Goal: Transaction & Acquisition: Purchase product/service

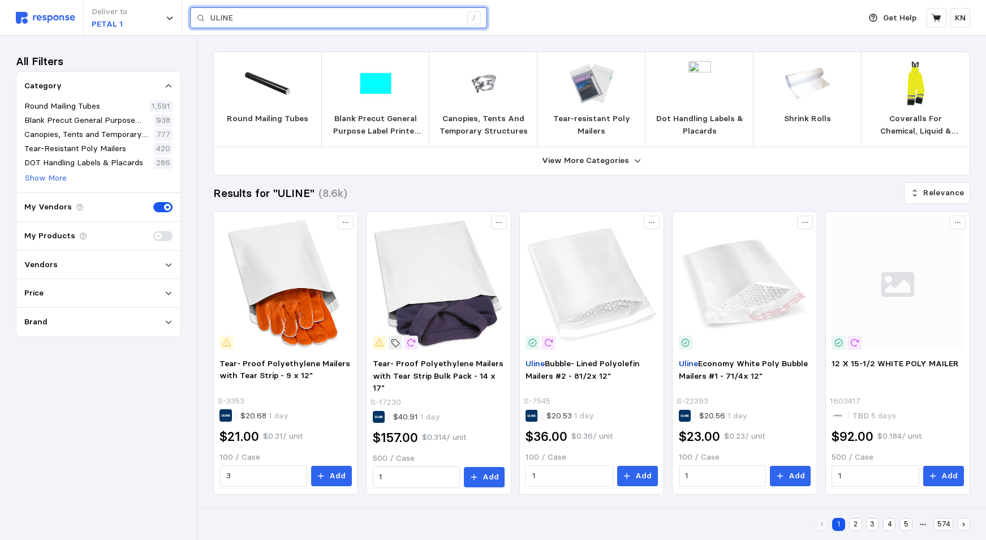
click at [256, 17] on input "ULINE" at bounding box center [335, 18] width 251 height 20
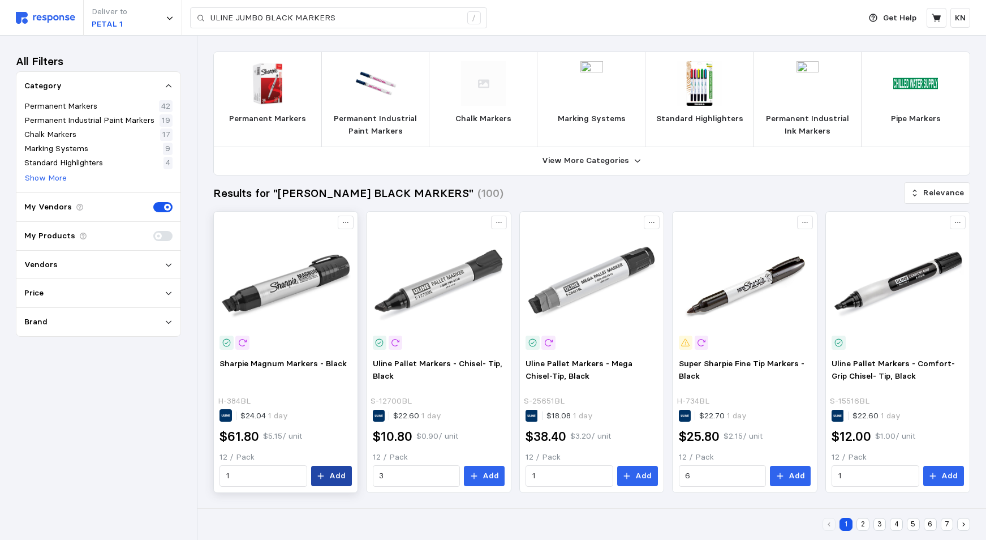
drag, startPoint x: 334, startPoint y: 476, endPoint x: 338, endPoint y: 485, distance: 9.7
click at [334, 476] on p "Add" at bounding box center [337, 476] width 16 height 12
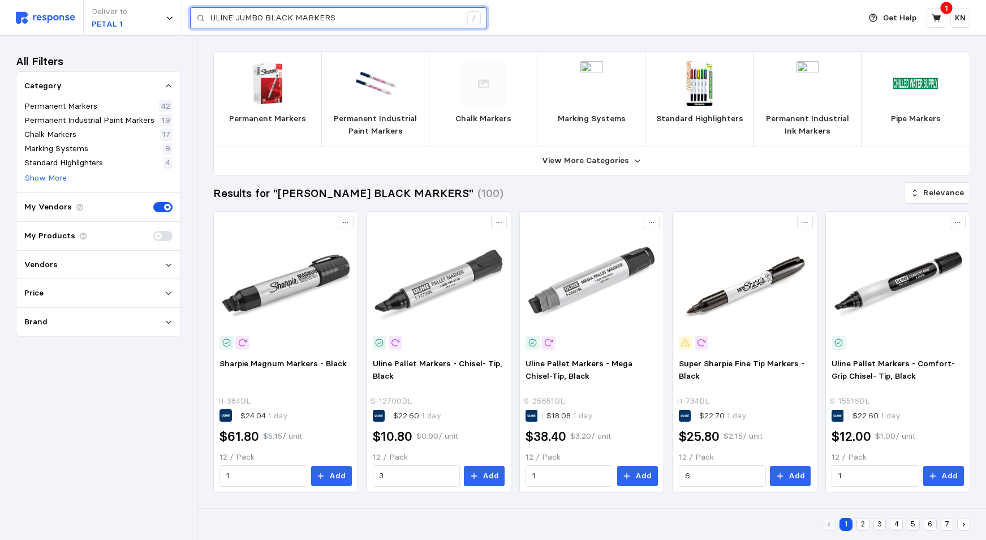
click at [342, 18] on input "ULINE JUMBO BLACK MARKERS" at bounding box center [335, 18] width 251 height 20
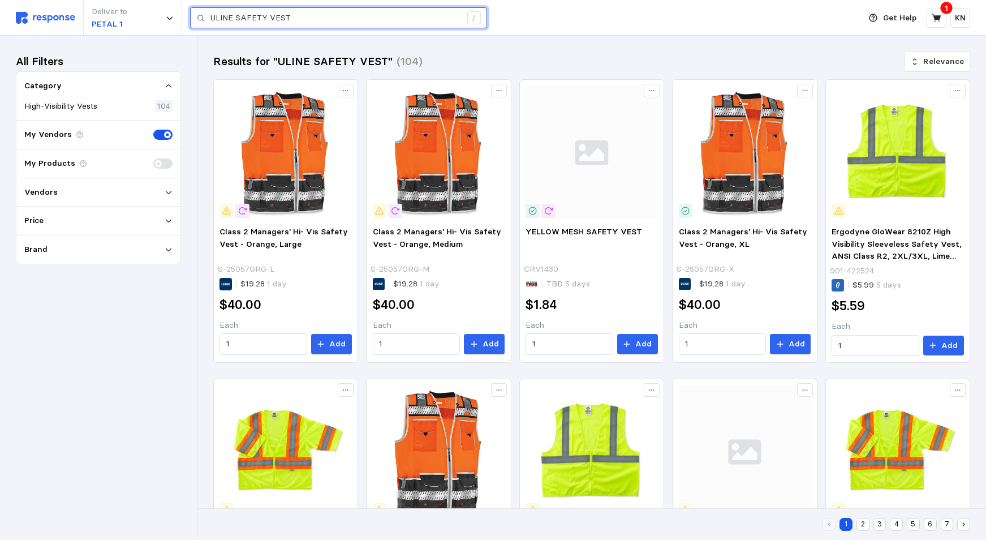
click at [321, 16] on input "ULINE SAFETY VEST" at bounding box center [335, 18] width 251 height 20
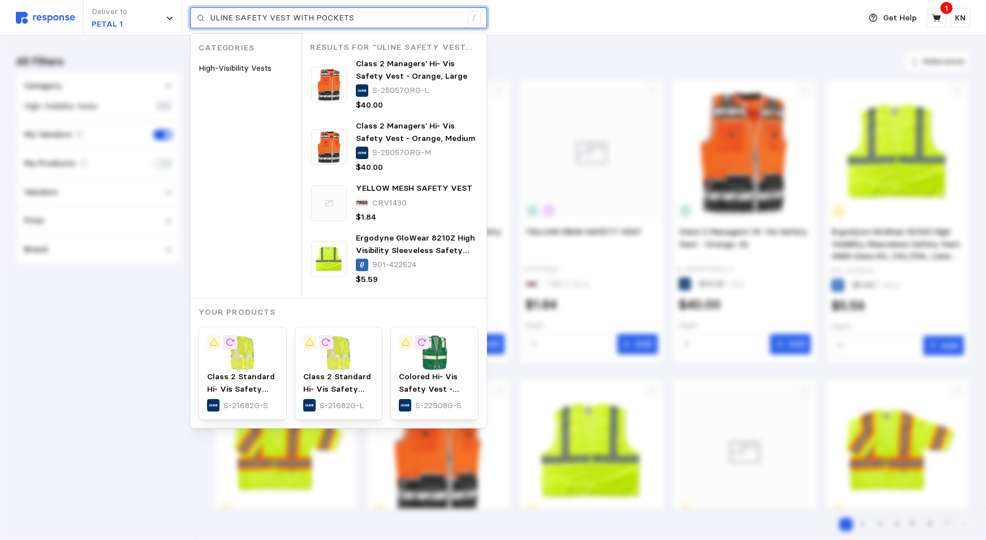
type input "ULINE SAFETY VEST WITH POCKETS"
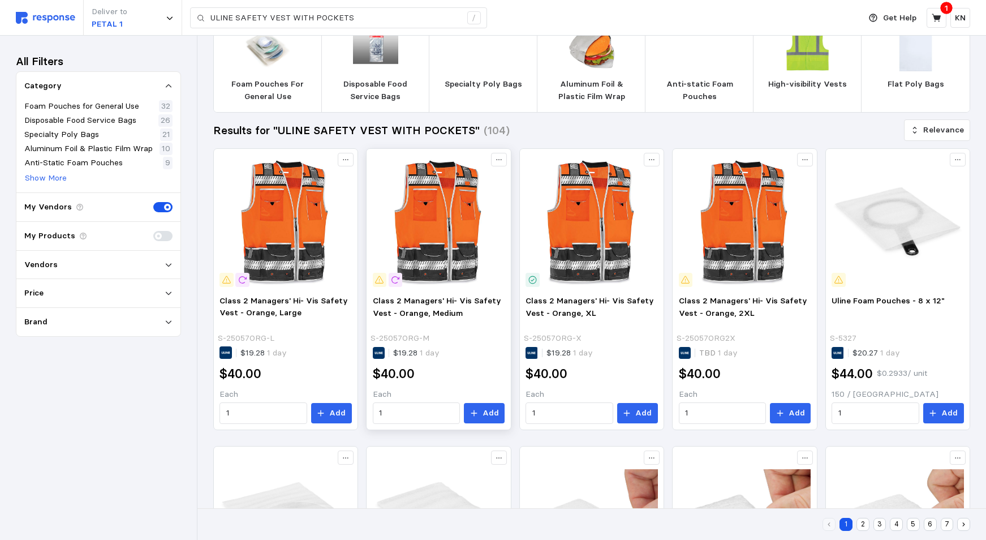
scroll to position [3, 0]
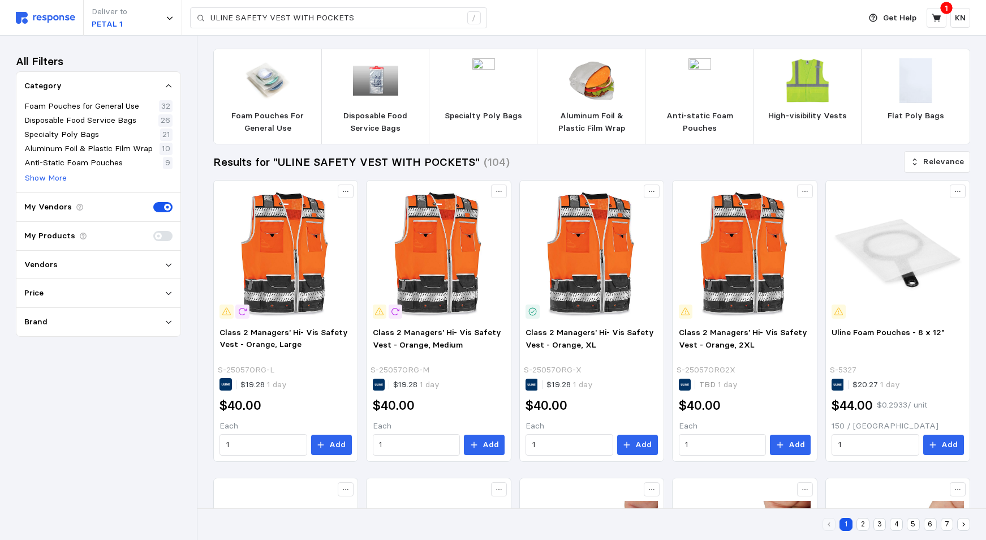
click at [801, 80] on img at bounding box center [807, 80] width 45 height 45
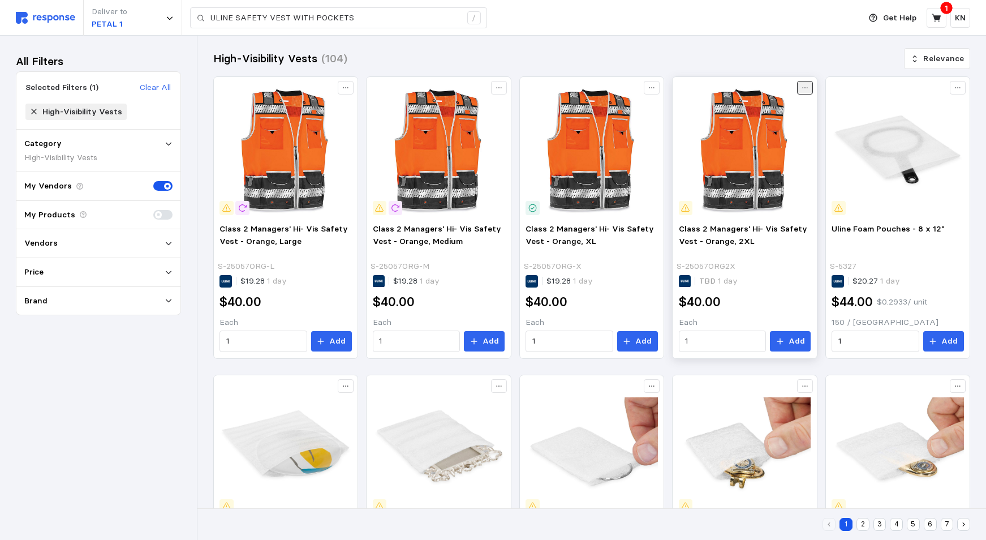
scroll to position [0, 0]
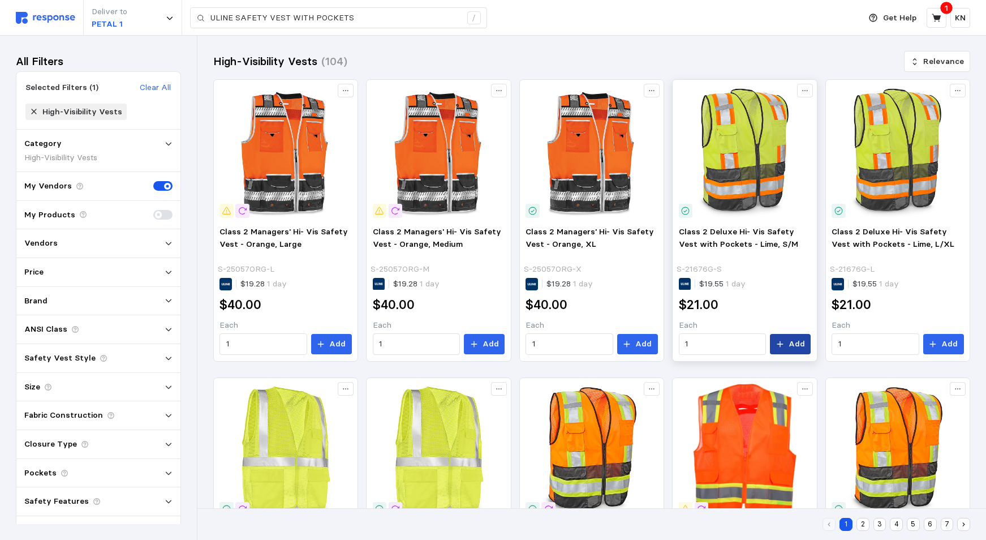
click at [795, 345] on p "Add" at bounding box center [797, 344] width 16 height 12
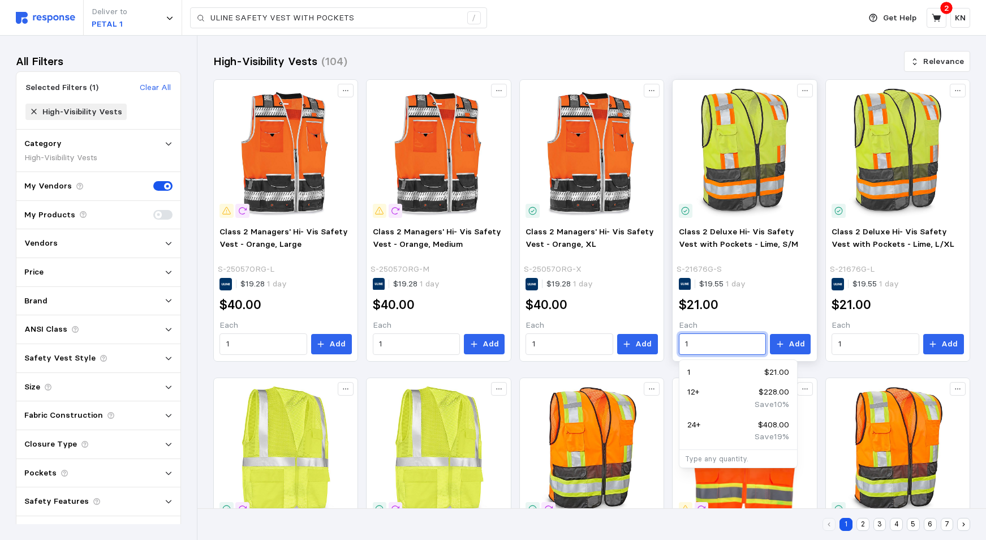
click at [696, 340] on input "1" at bounding box center [722, 344] width 74 height 20
type input "1"
type input "4"
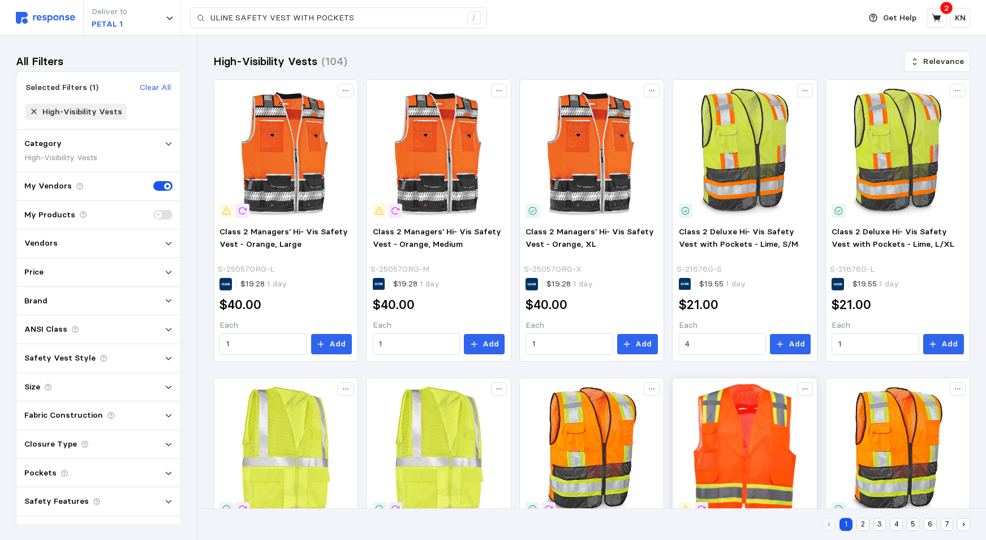
drag, startPoint x: 794, startPoint y: 344, endPoint x: 777, endPoint y: 377, distance: 36.7
click at [794, 344] on p "Add" at bounding box center [797, 344] width 16 height 12
click at [940, 18] on icon at bounding box center [936, 18] width 9 height 8
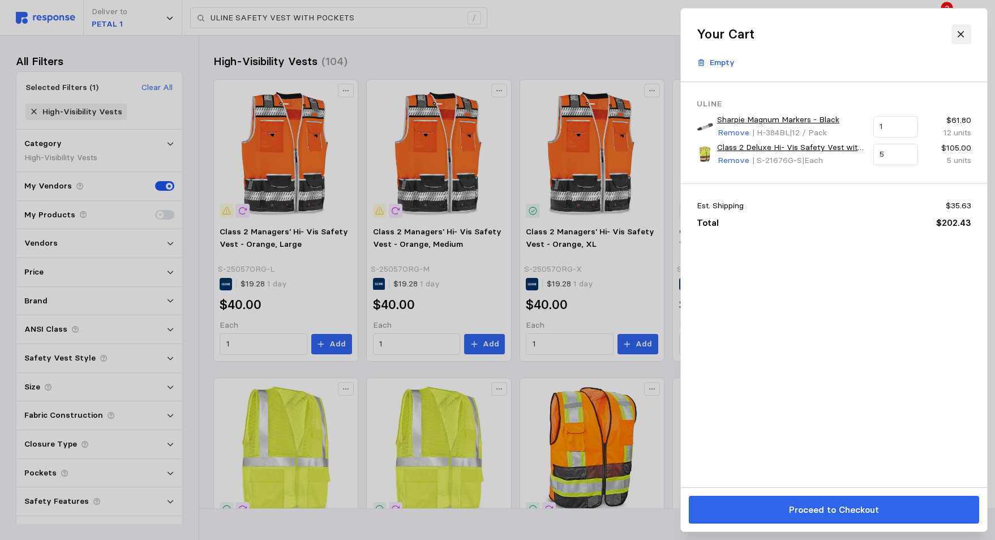
click at [961, 33] on icon at bounding box center [961, 34] width 10 height 10
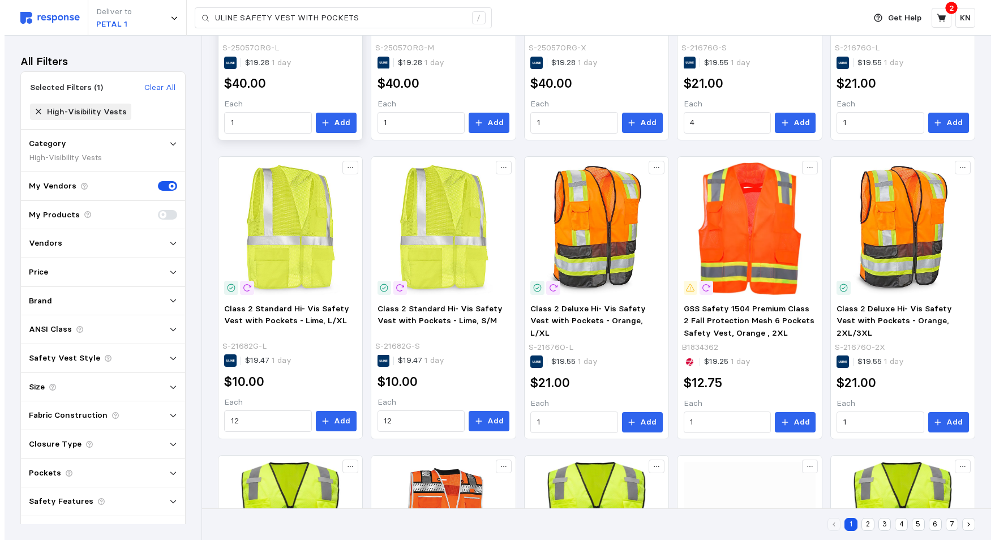
scroll to position [226, 0]
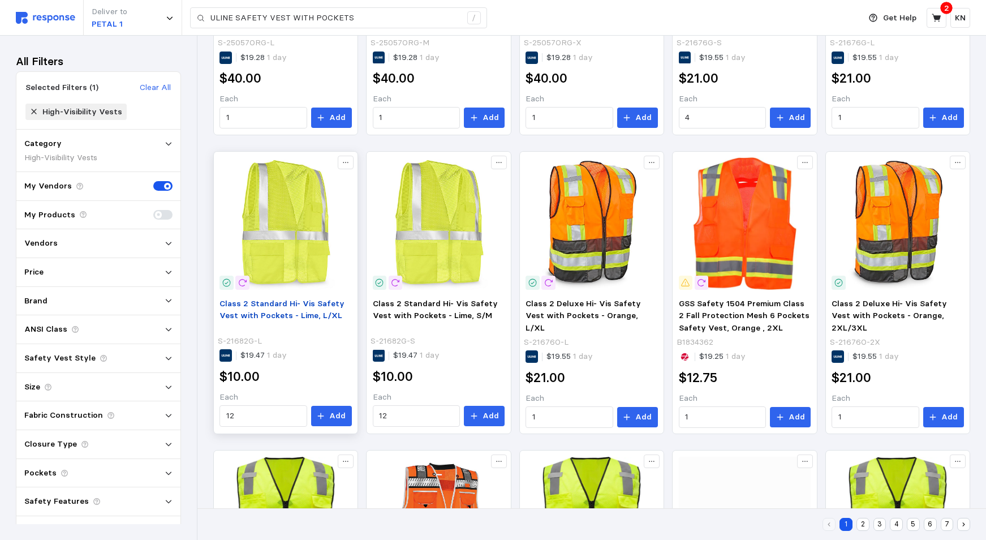
click at [272, 306] on span "Class 2 Standard Hi- Vis Safety Vest with Pockets - Lime, L/XL" at bounding box center [282, 309] width 125 height 23
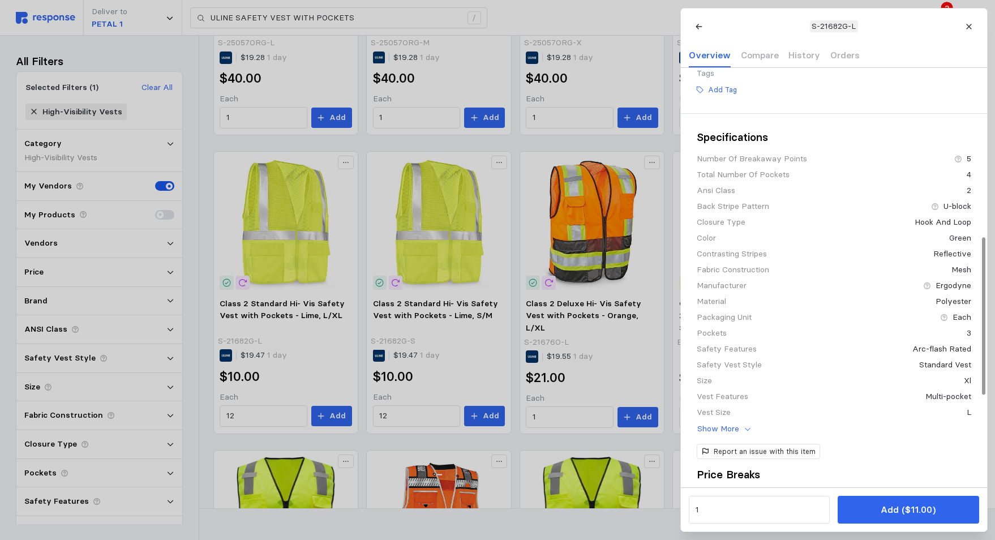
scroll to position [453, 0]
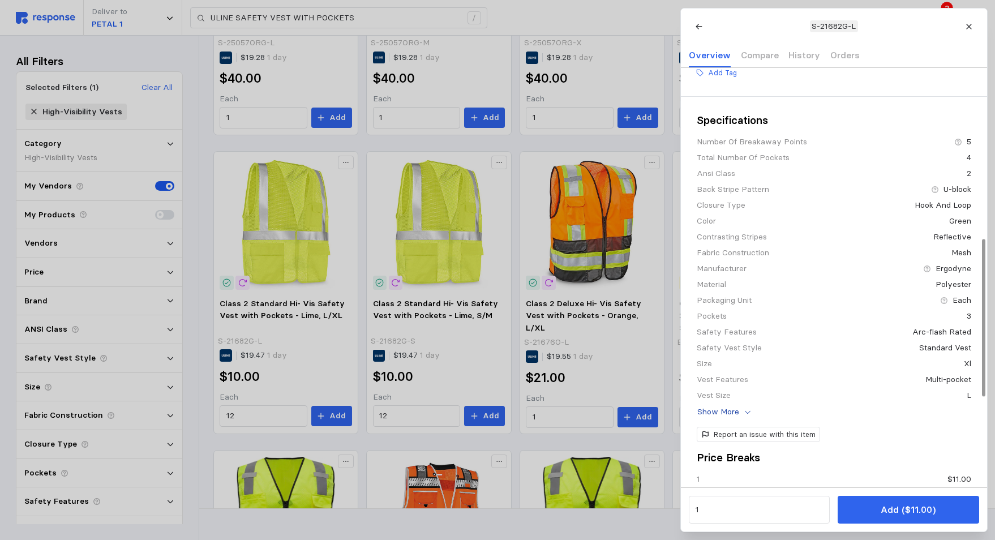
click at [728, 418] on p "Show More" at bounding box center [718, 412] width 42 height 12
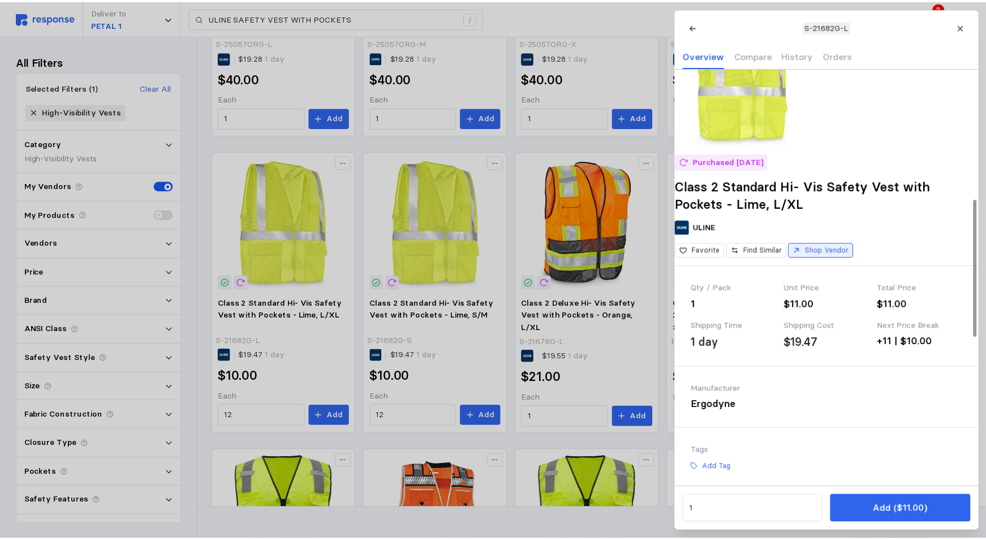
scroll to position [0, 0]
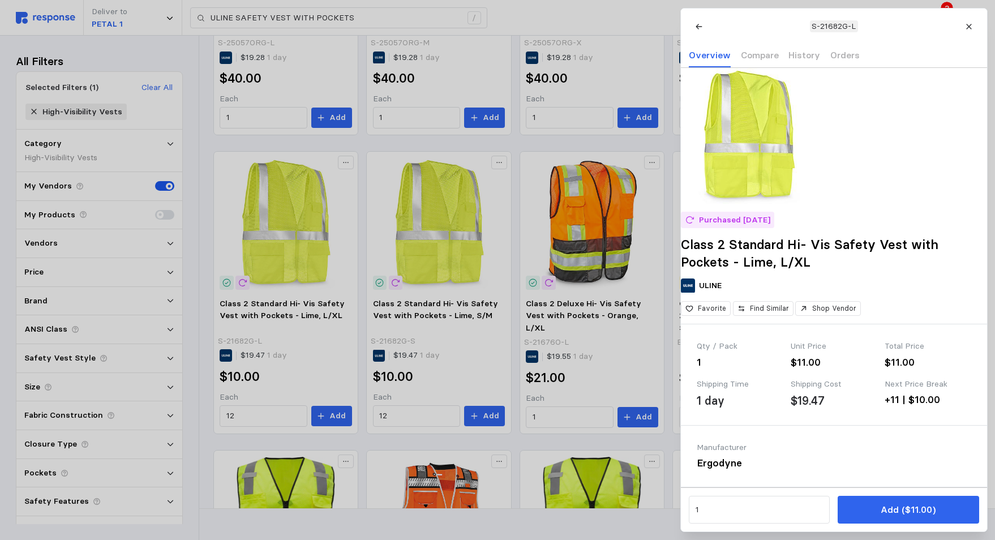
click at [235, 420] on div at bounding box center [497, 270] width 995 height 540
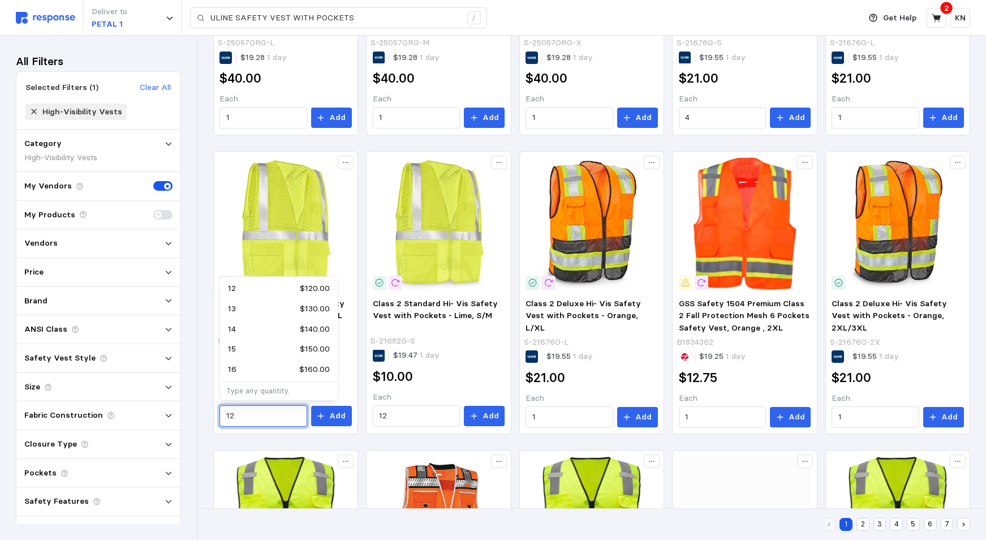
click at [235, 418] on input "12" at bounding box center [263, 416] width 74 height 20
type input "1"
type input "2"
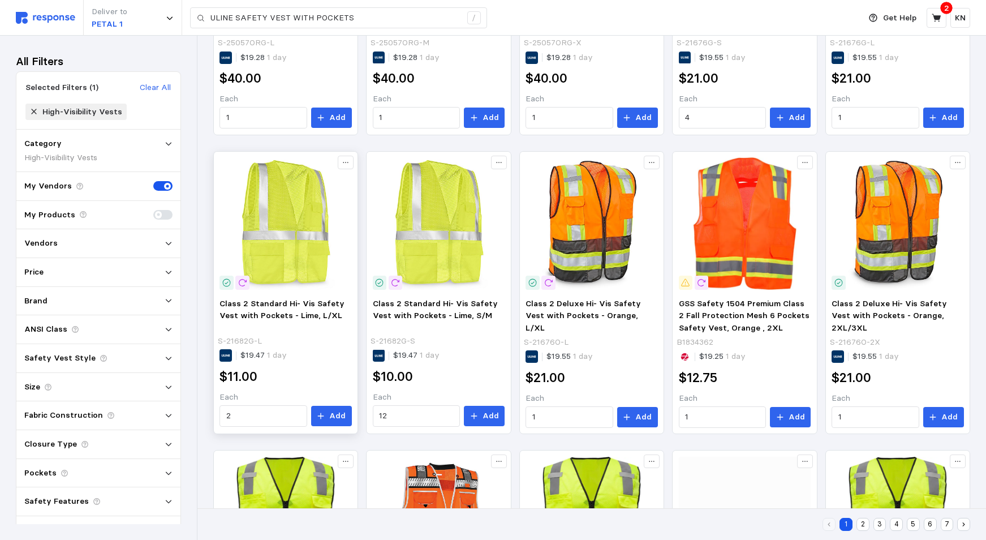
drag, startPoint x: 334, startPoint y: 414, endPoint x: 341, endPoint y: 429, distance: 16.2
click at [335, 414] on p "Add" at bounding box center [337, 416] width 16 height 12
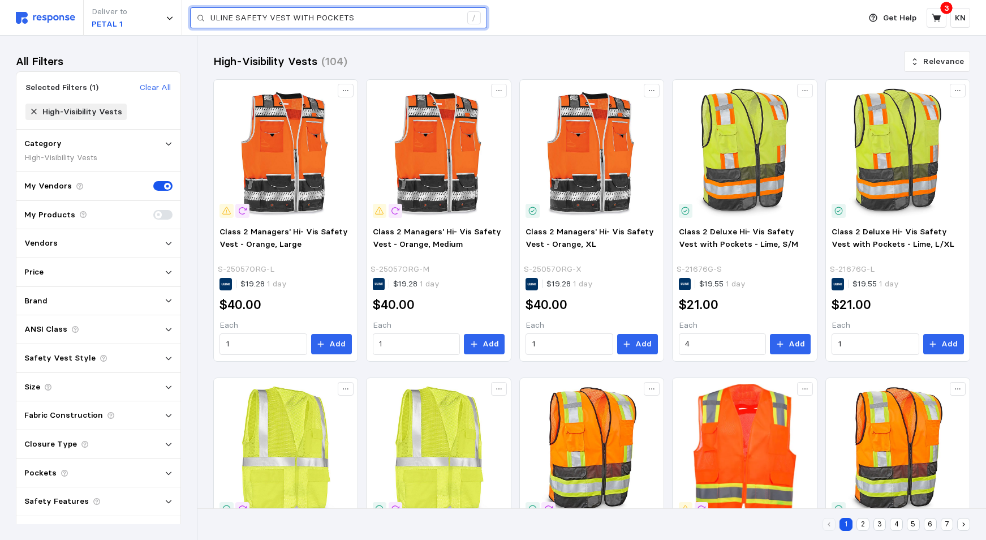
drag, startPoint x: 236, startPoint y: 17, endPoint x: 256, endPoint y: 35, distance: 26.5
click at [238, 17] on input "ULINE SAFETY VEST WITH POCKETS" at bounding box center [335, 18] width 251 height 20
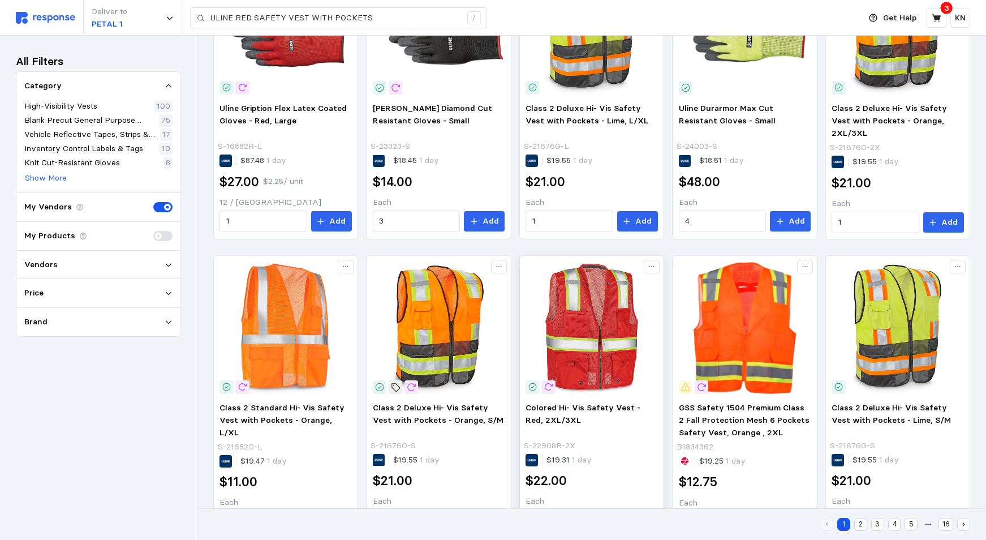
scroll to position [598, 0]
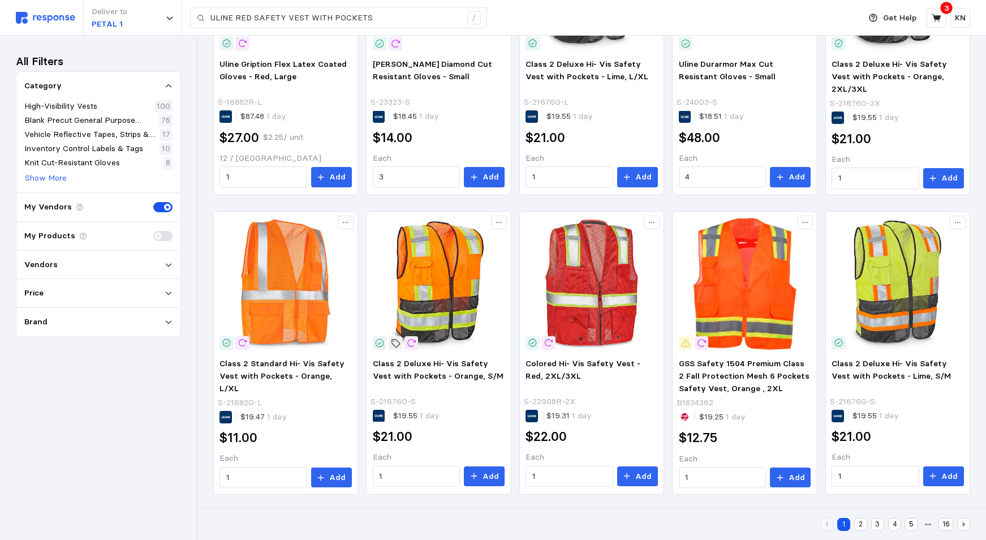
click at [862, 525] on button "2" at bounding box center [860, 524] width 13 height 13
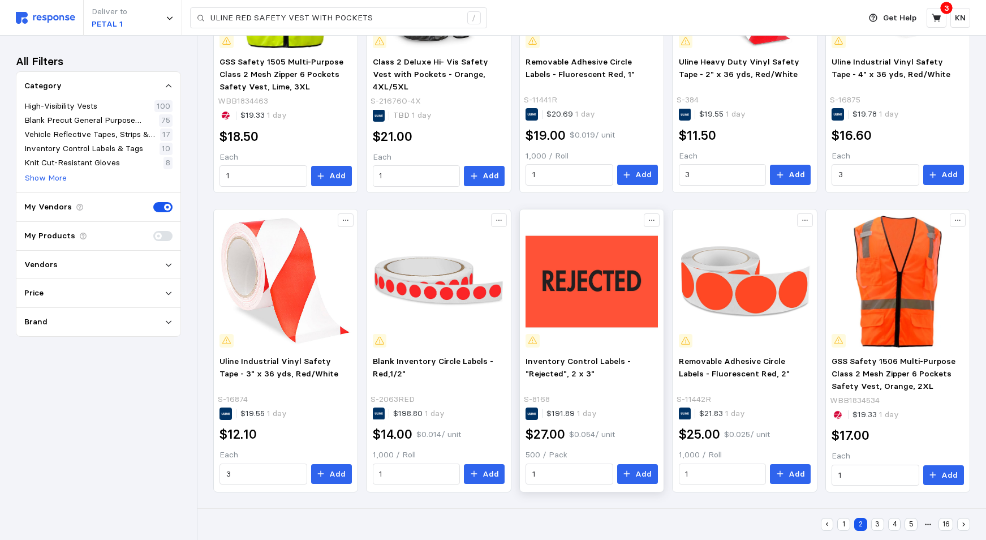
scroll to position [90, 0]
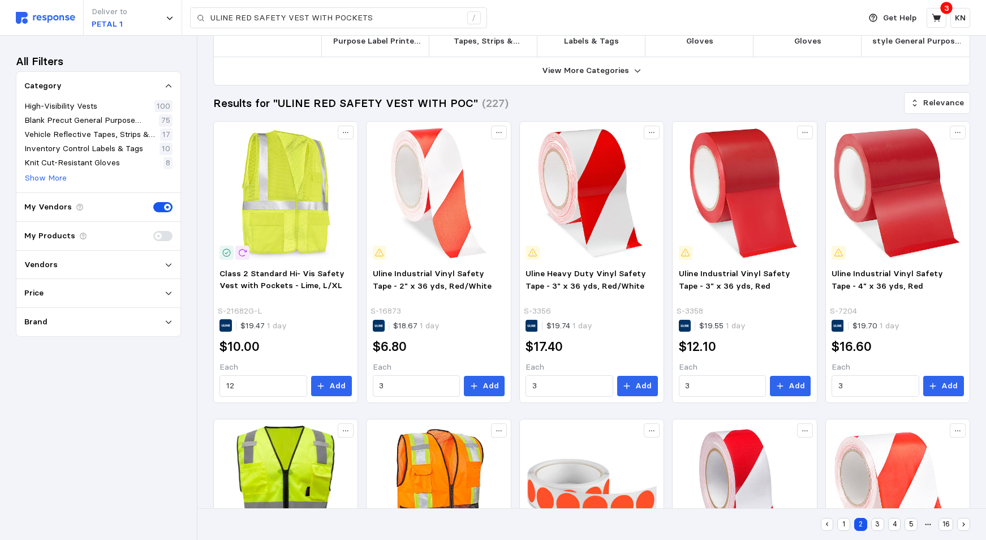
click at [880, 522] on button "3" at bounding box center [877, 524] width 13 height 13
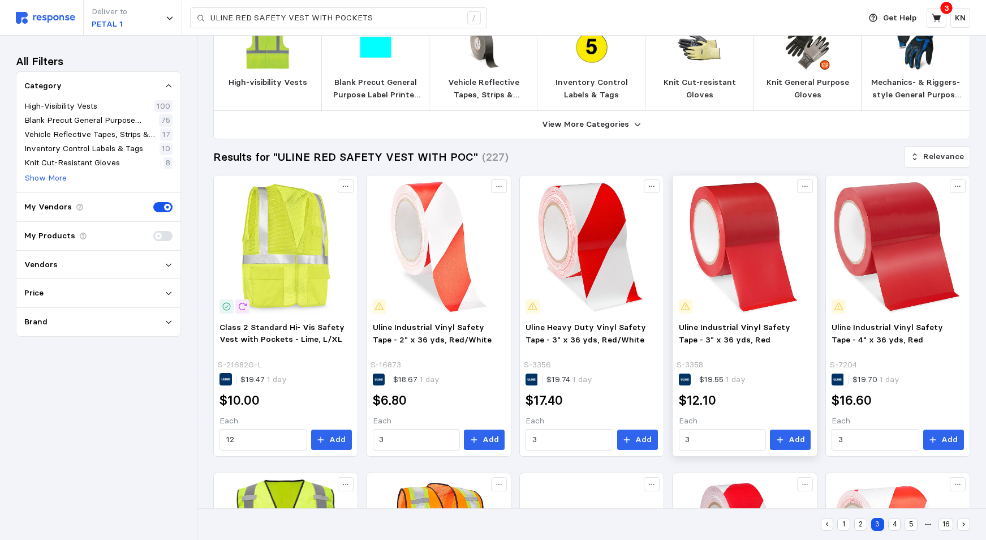
scroll to position [0, 0]
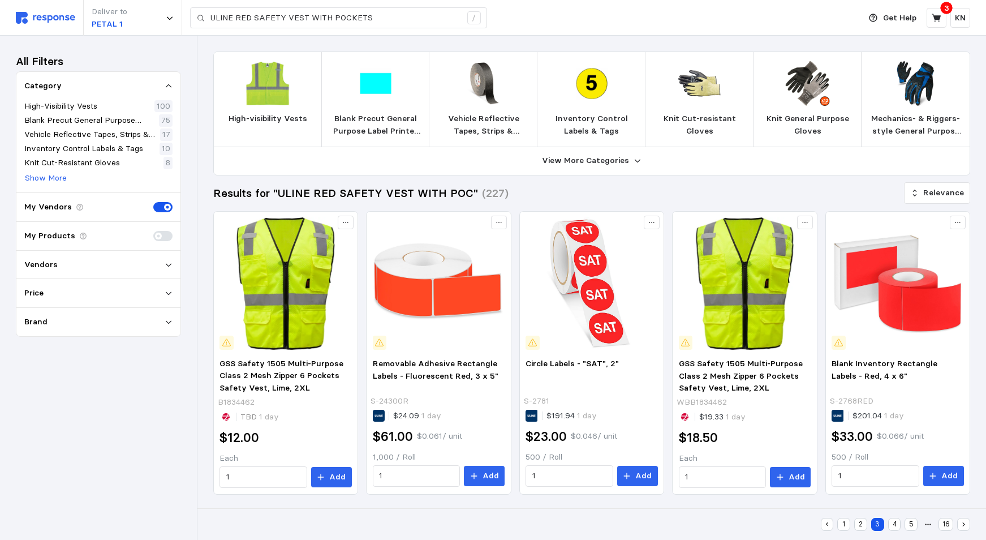
click at [893, 523] on button "4" at bounding box center [894, 524] width 13 height 13
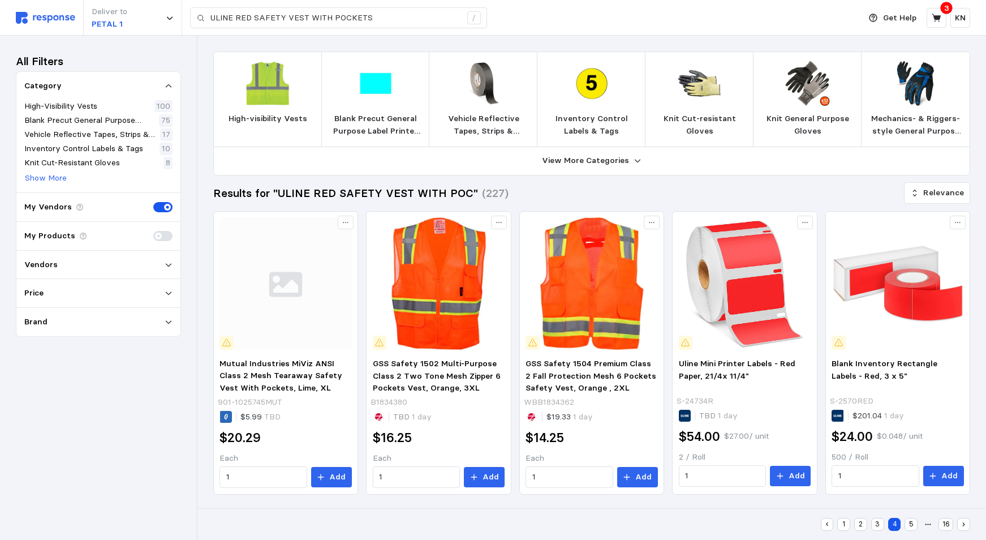
click at [904, 519] on div "1 2 3 4 5 16" at bounding box center [895, 524] width 149 height 13
click at [911, 522] on button "5" at bounding box center [911, 524] width 13 height 13
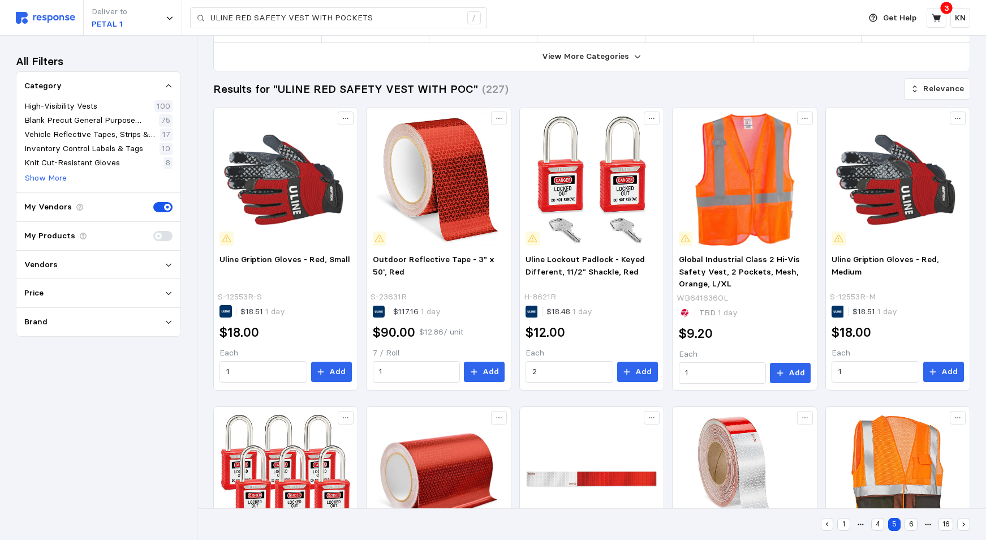
scroll to position [35, 0]
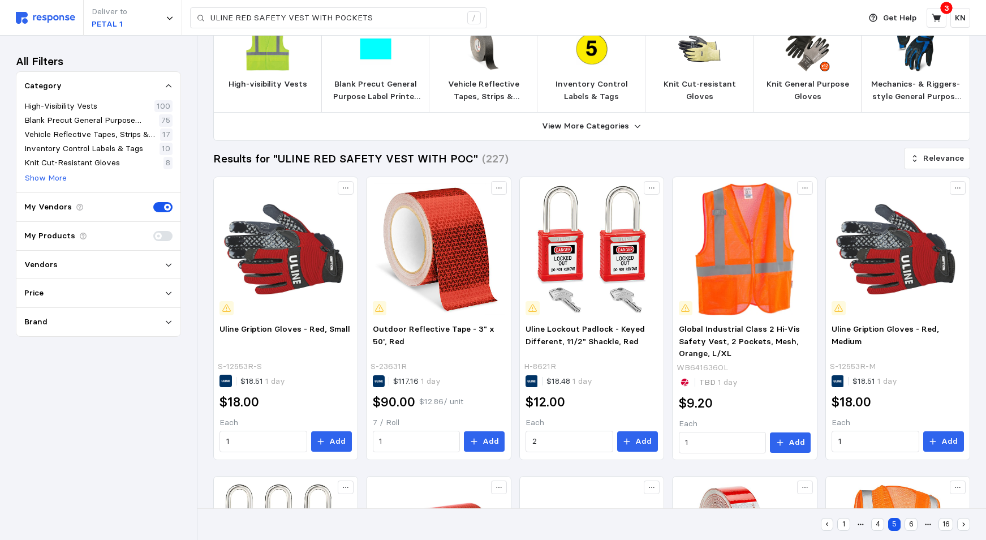
click at [911, 525] on button "6" at bounding box center [911, 524] width 13 height 13
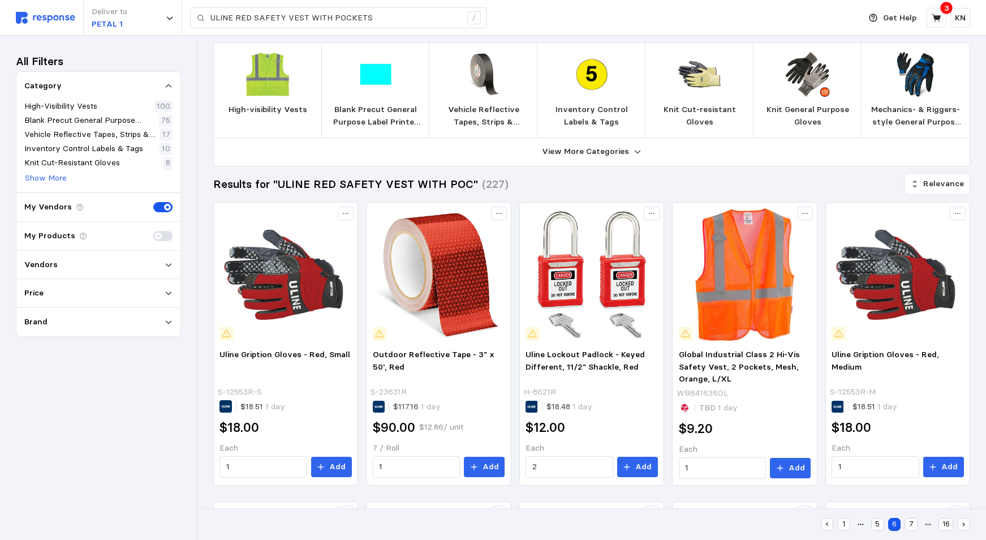
scroll to position [0, 0]
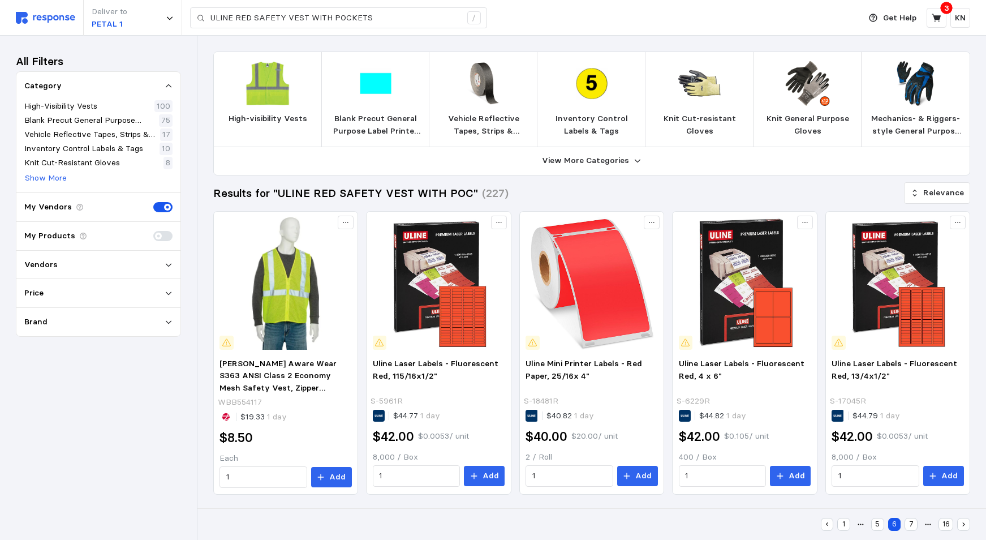
click at [828, 525] on icon "button" at bounding box center [827, 523] width 7 height 7
click at [843, 522] on button "1" at bounding box center [843, 524] width 13 height 13
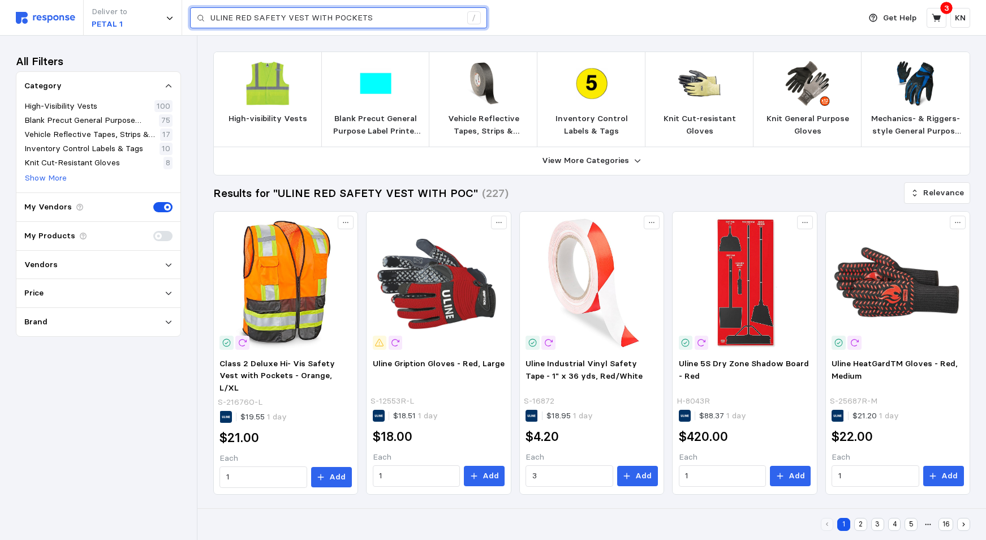
click at [369, 16] on input "ULINE RED SAFETY VEST WITH POCKETS" at bounding box center [335, 18] width 251 height 20
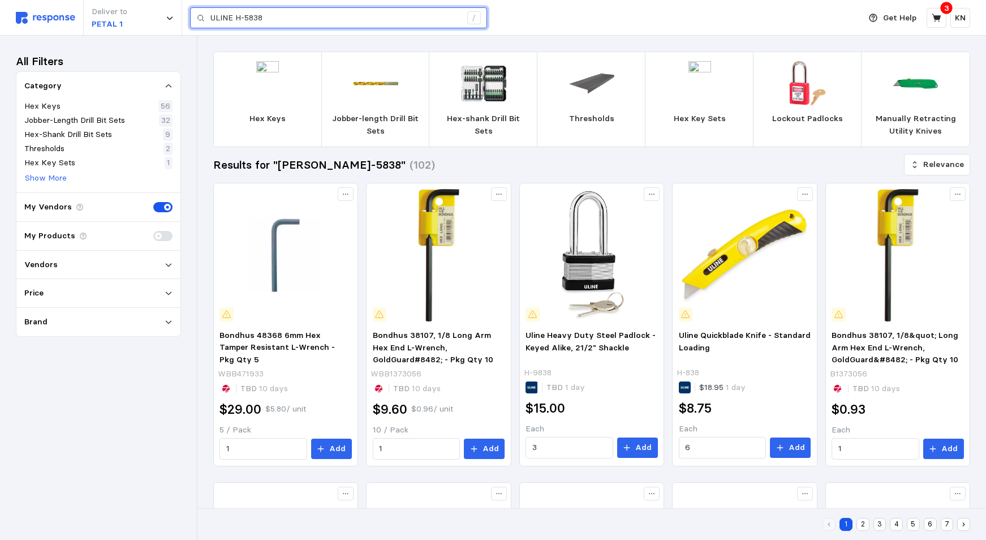
click at [274, 19] on input "ULINE H-5838" at bounding box center [335, 18] width 251 height 20
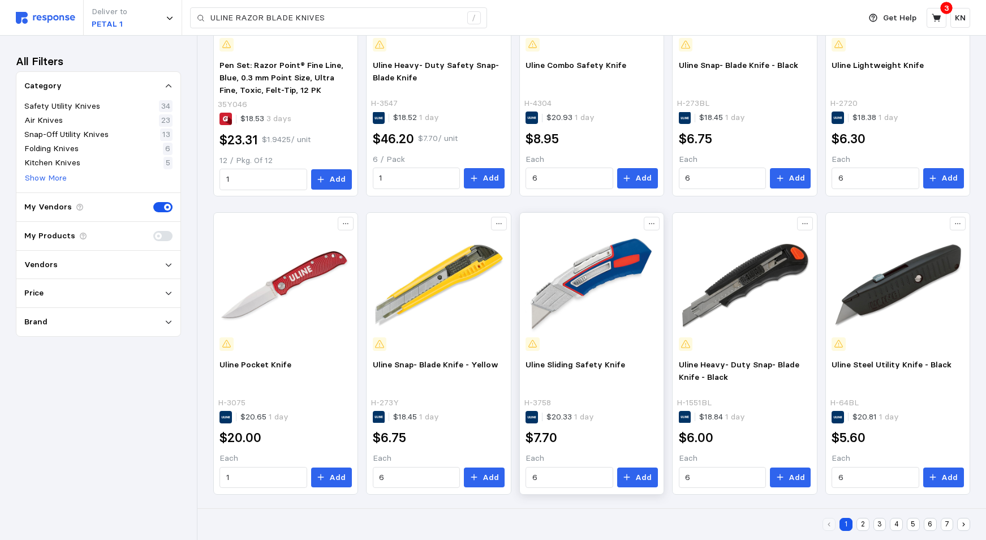
scroll to position [598, 0]
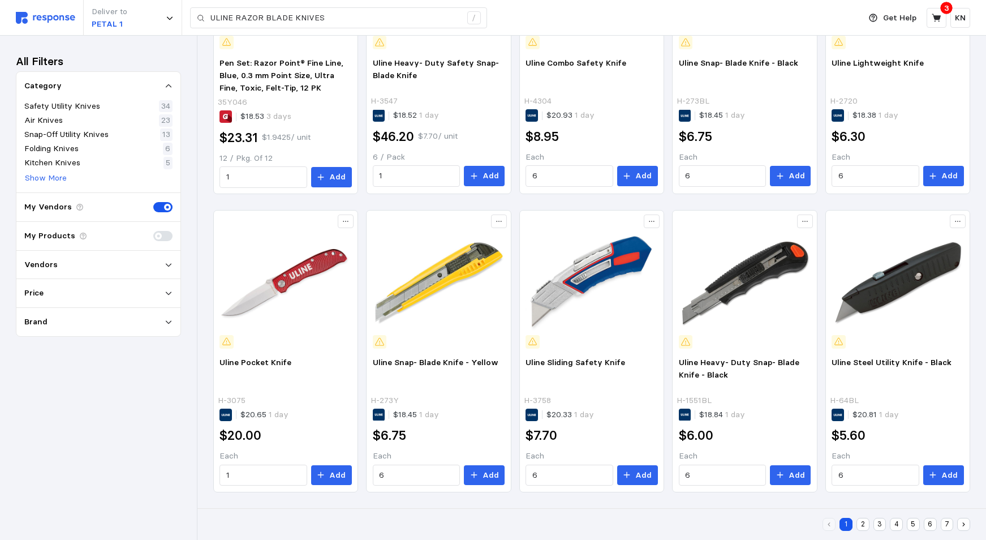
click at [862, 524] on button "2" at bounding box center [863, 524] width 13 height 13
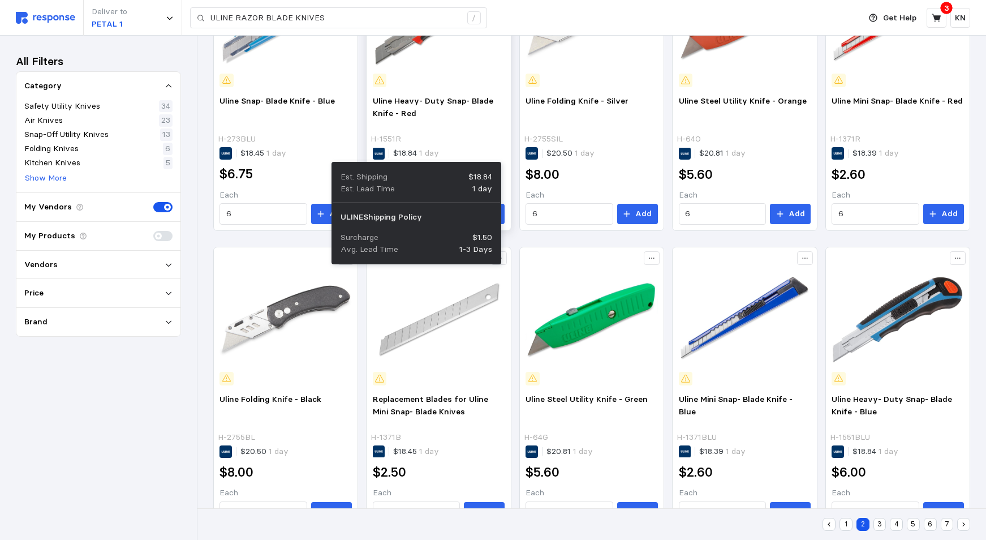
scroll to position [597, 0]
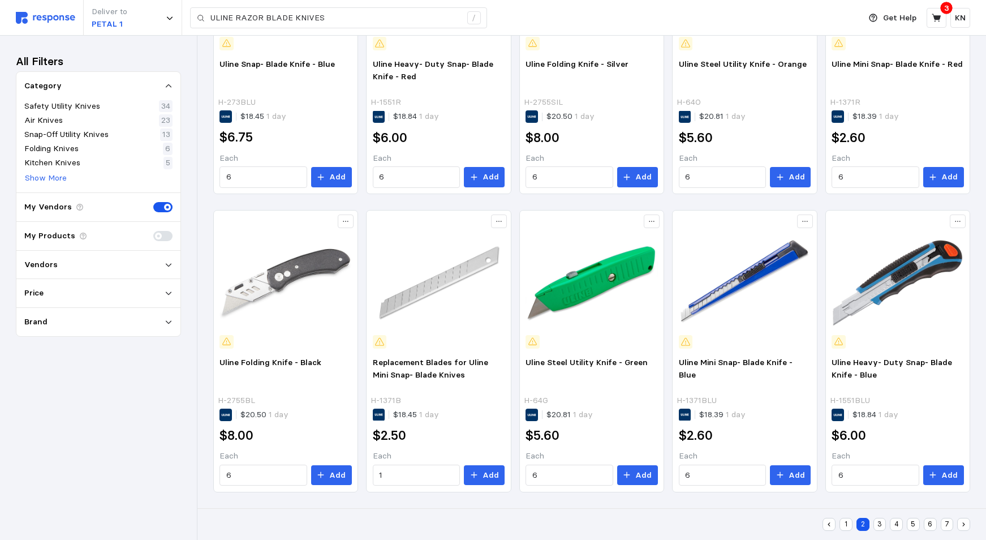
click at [882, 522] on button "3" at bounding box center [879, 524] width 13 height 13
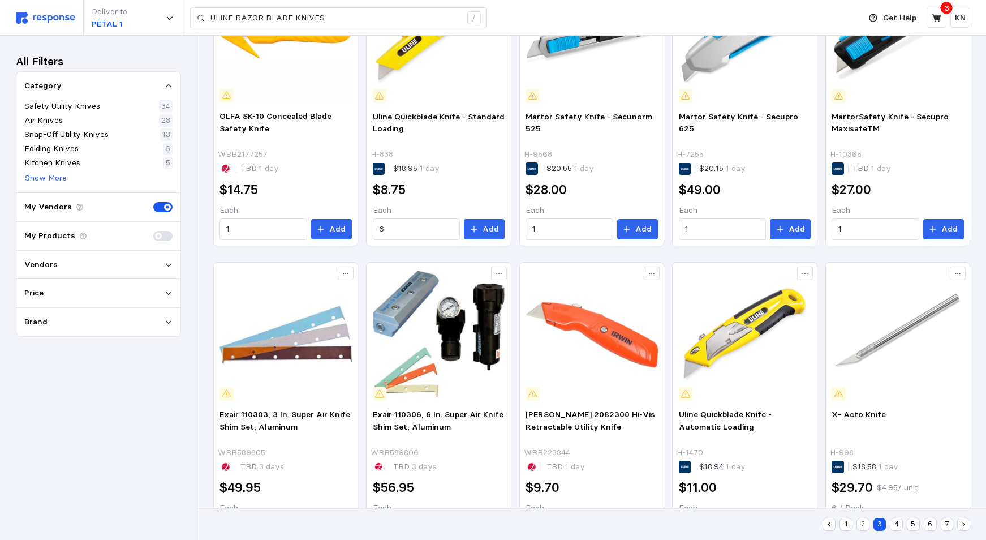
scroll to position [598, 0]
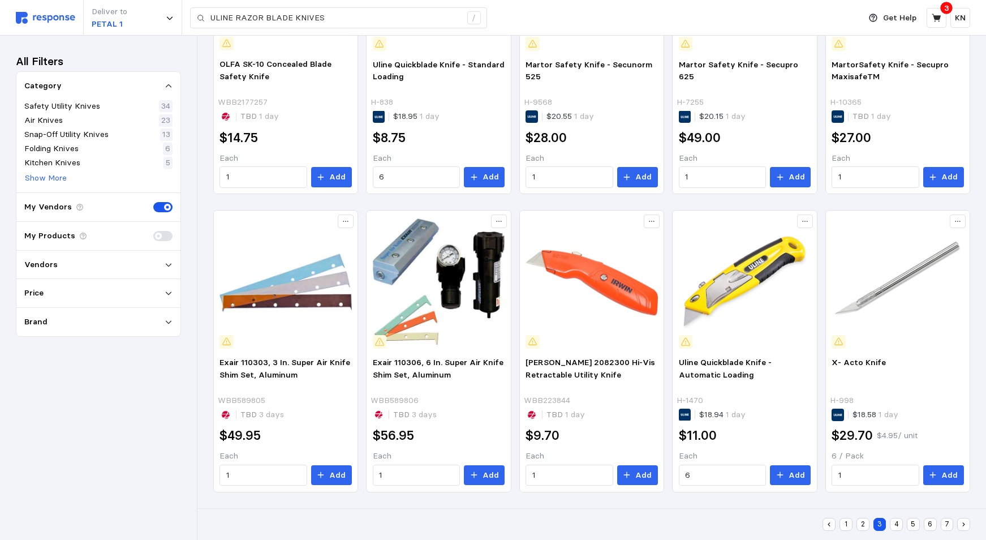
click at [897, 523] on button "4" at bounding box center [896, 524] width 13 height 13
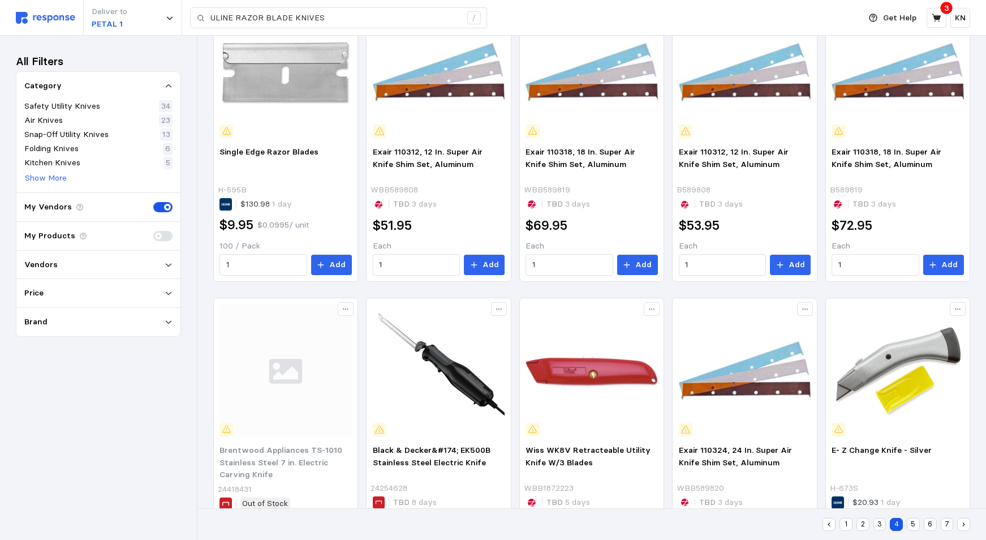
scroll to position [598, 0]
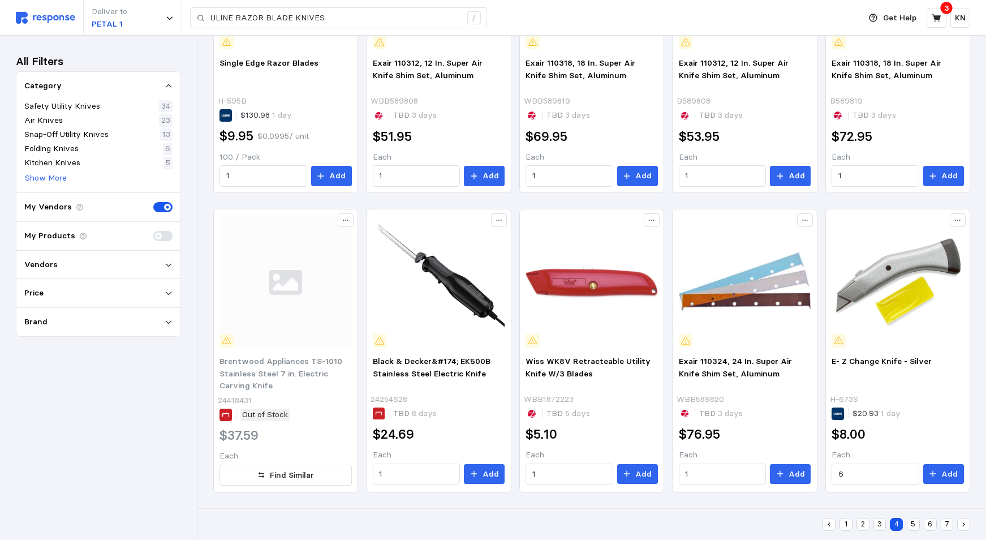
click at [915, 523] on button "5" at bounding box center [913, 524] width 13 height 13
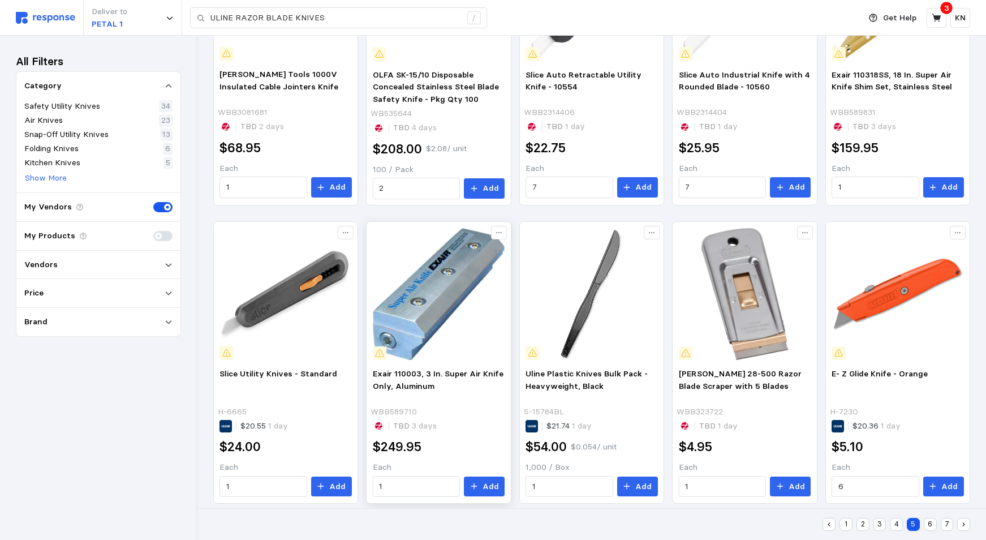
scroll to position [599, 0]
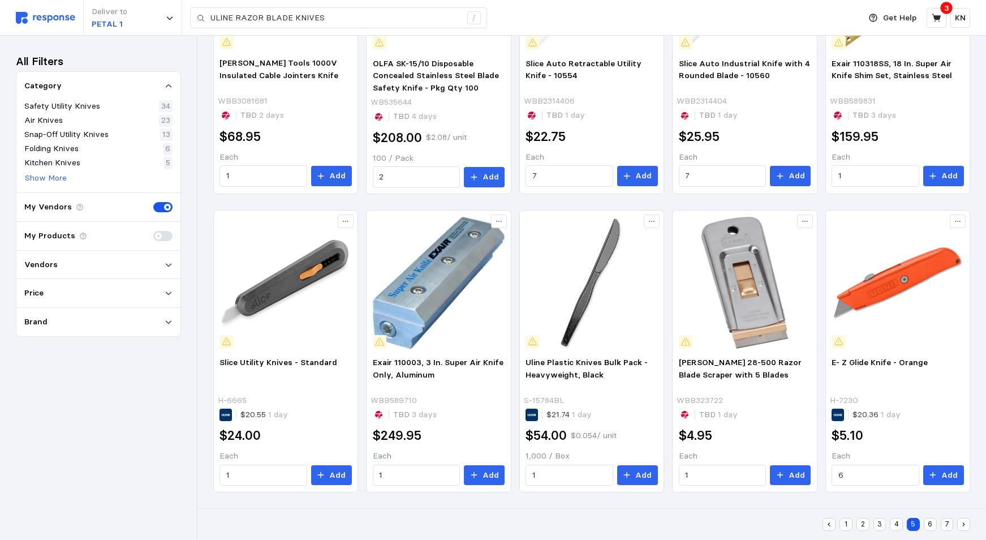
click at [929, 523] on button "6" at bounding box center [930, 524] width 13 height 13
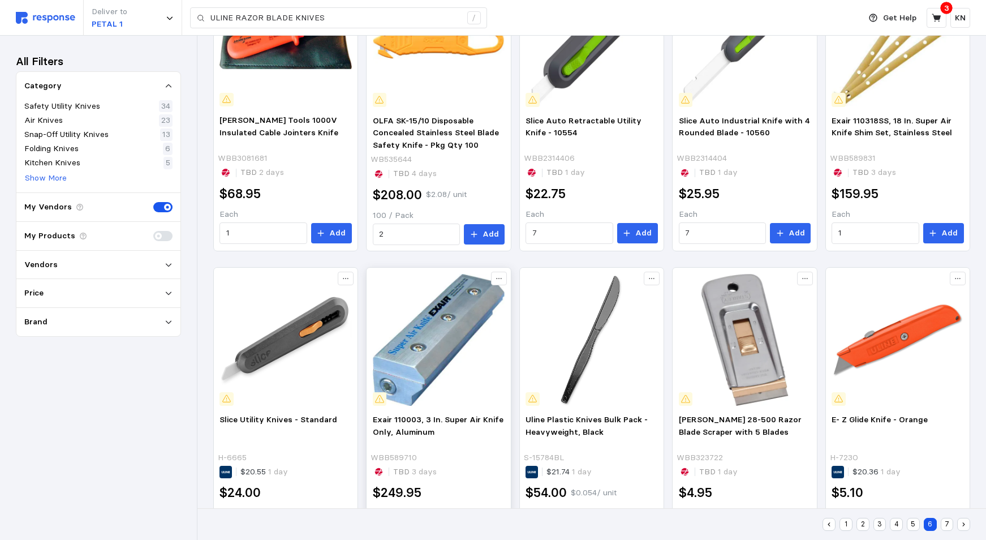
scroll to position [131, 0]
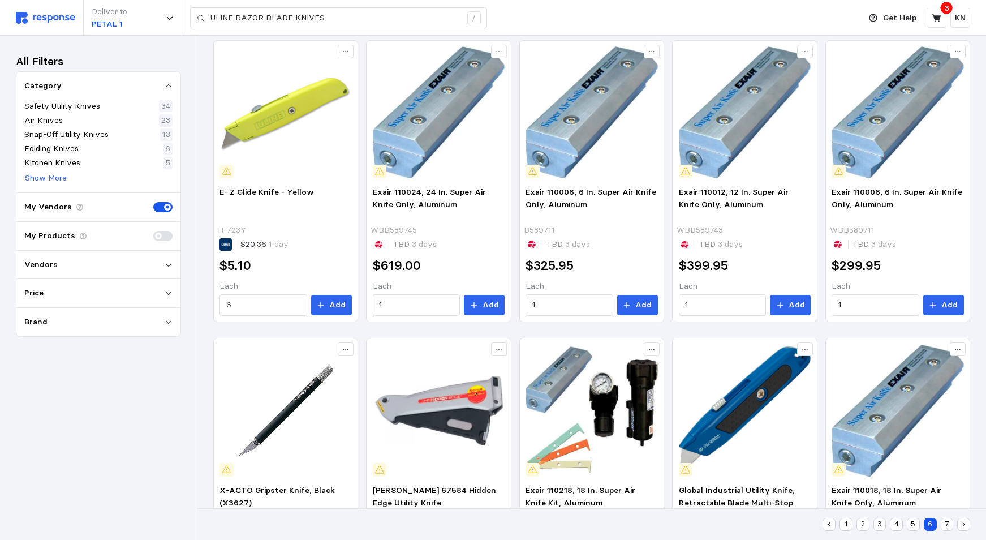
scroll to position [598, 0]
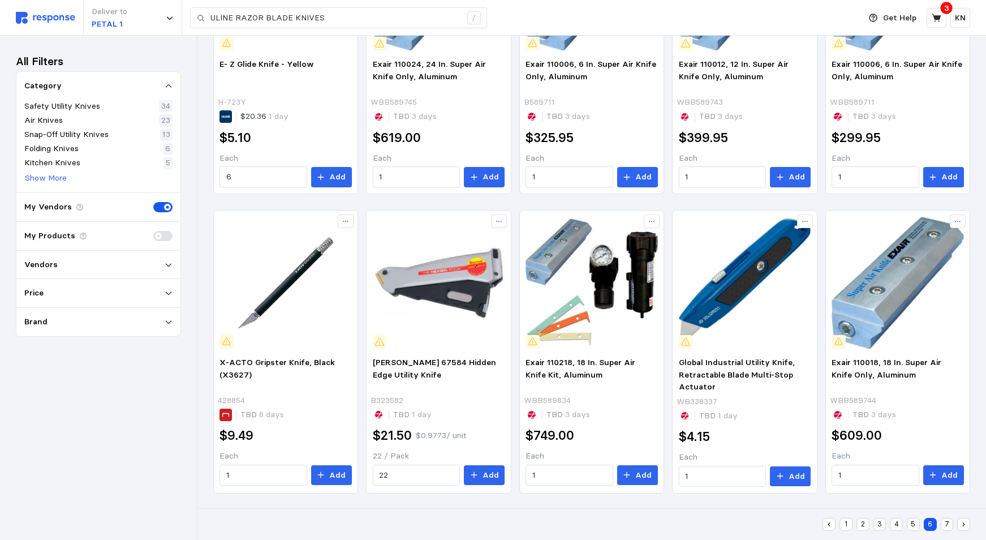
click at [948, 526] on button "7" at bounding box center [947, 524] width 13 height 13
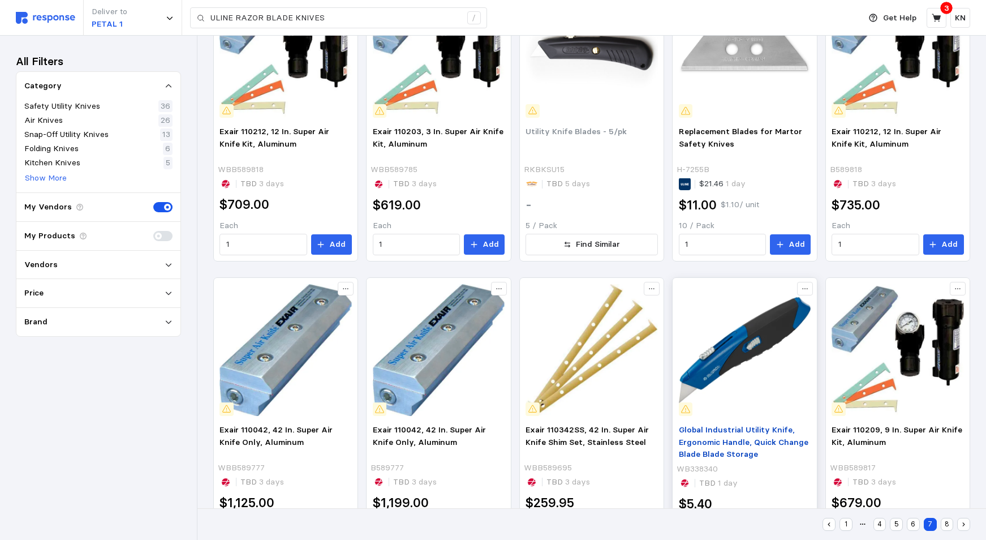
scroll to position [598, 0]
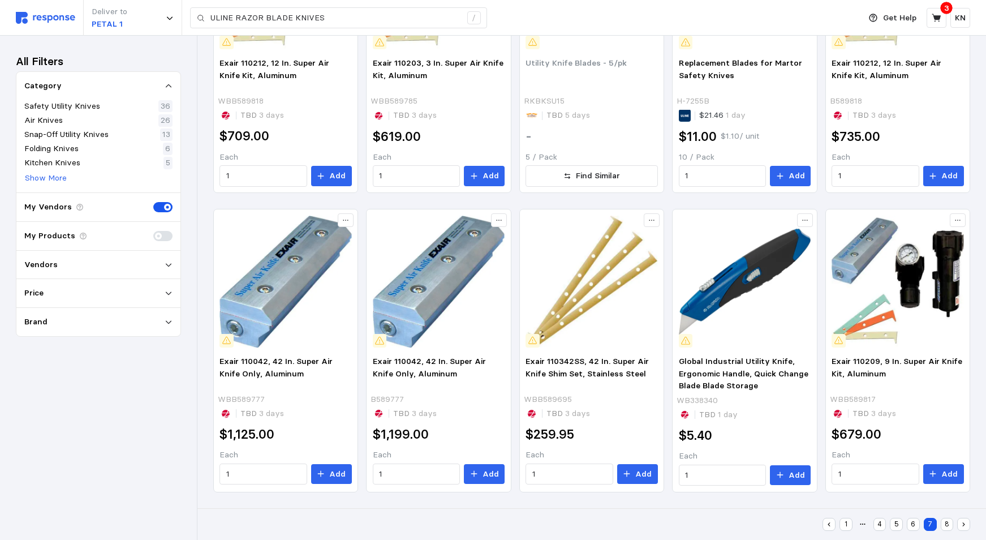
click at [948, 522] on button "8" at bounding box center [947, 524] width 13 height 13
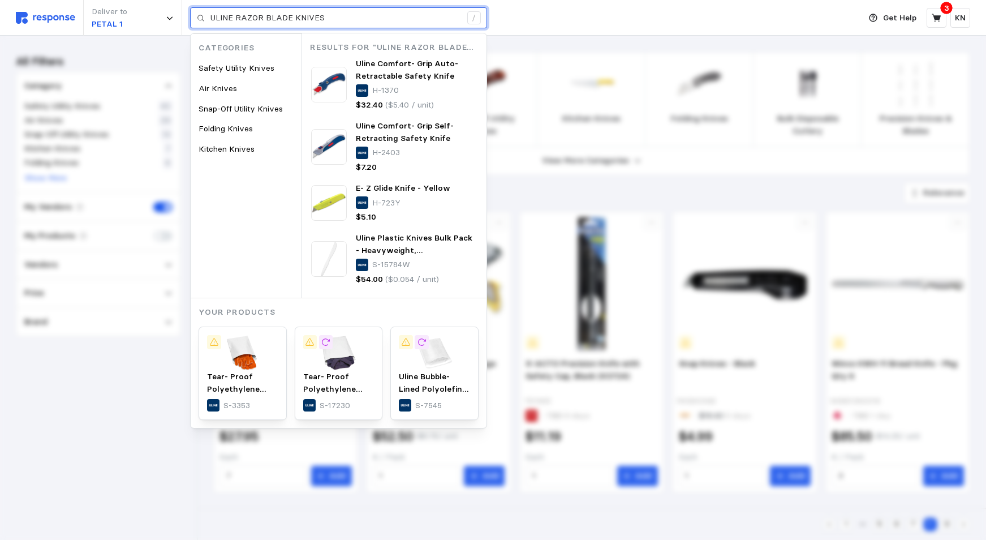
drag, startPoint x: 326, startPoint y: 19, endPoint x: 208, endPoint y: 20, distance: 118.2
click at [208, 20] on div "ULINE RAZOR BLADE KNIVES /" at bounding box center [338, 17] width 297 height 21
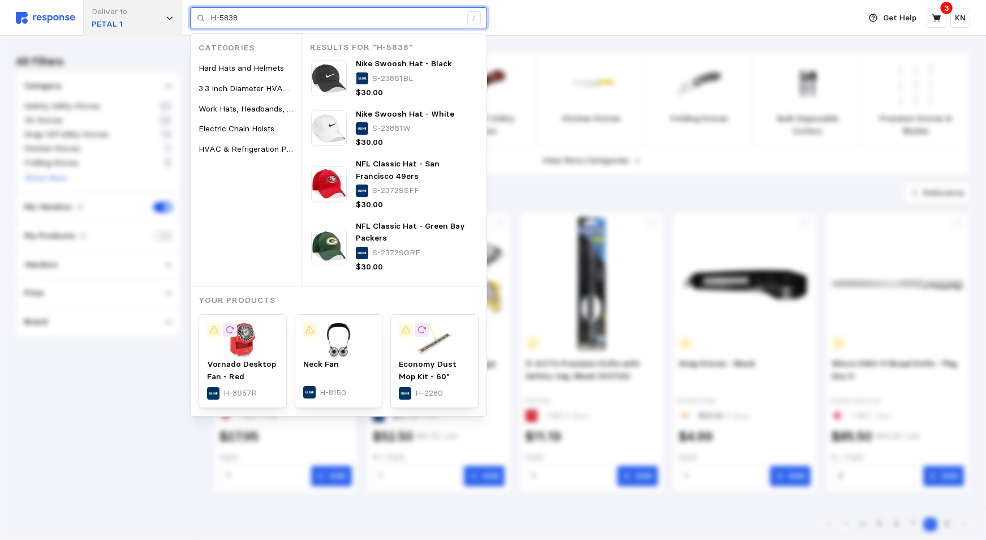
type input "H-5838"
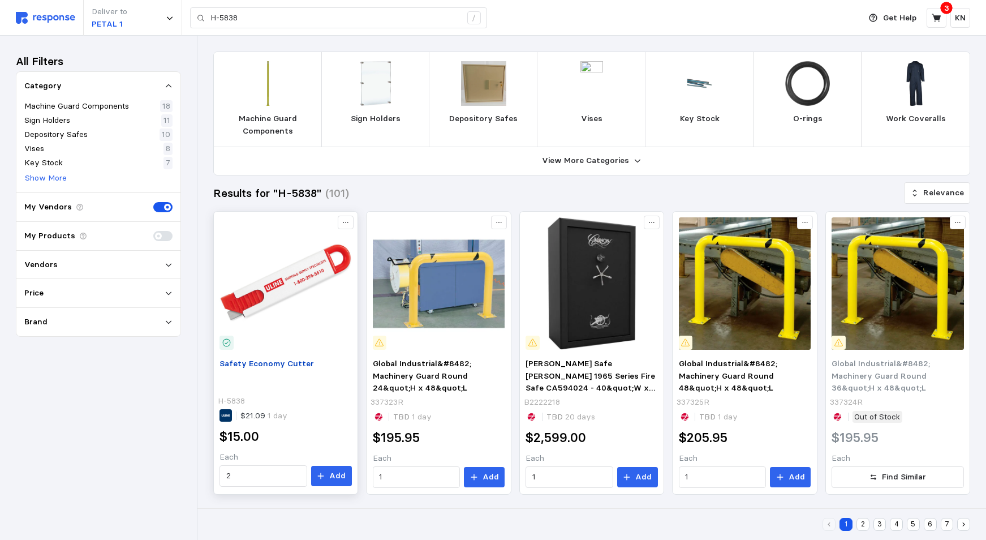
click at [262, 365] on span "Safety Economy Cutter" at bounding box center [267, 363] width 94 height 10
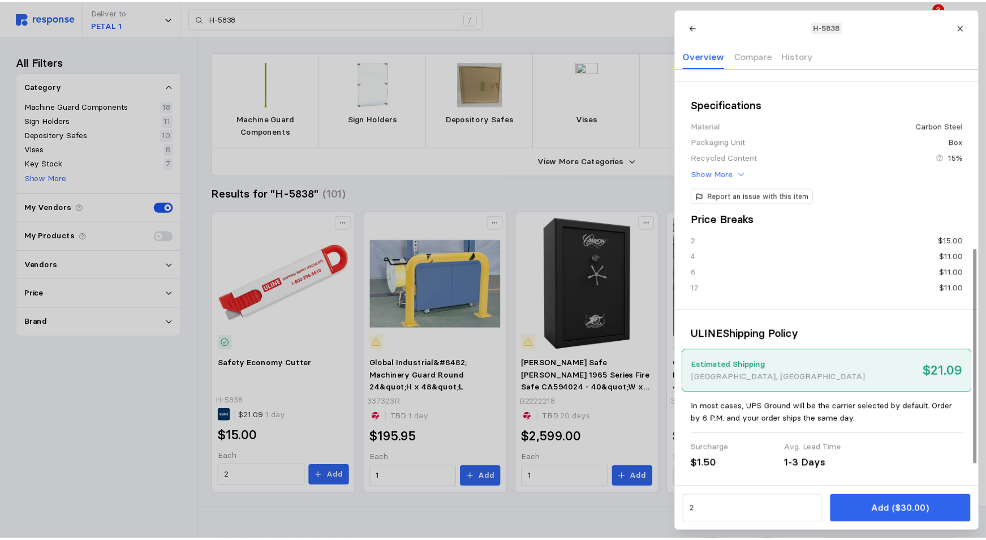
scroll to position [390, 0]
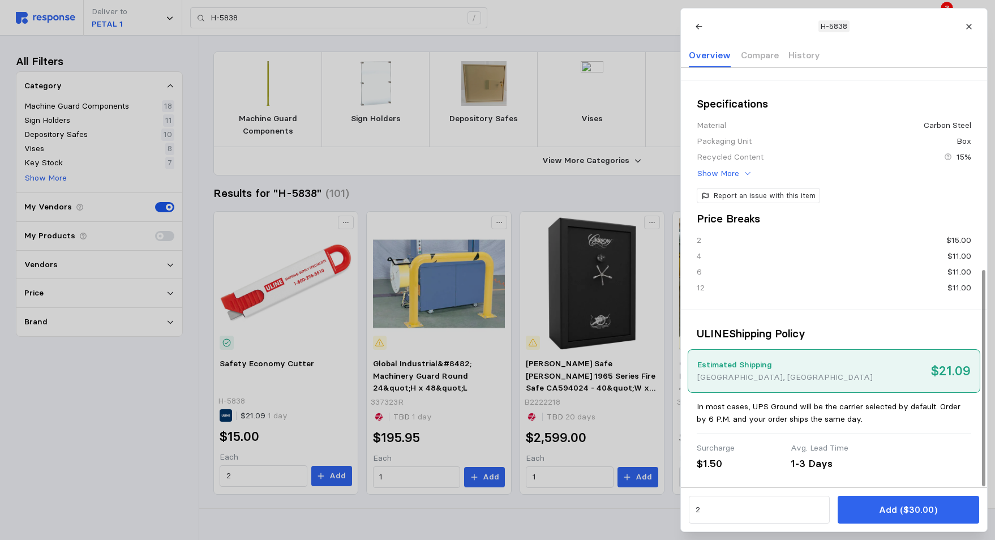
click at [244, 479] on div at bounding box center [497, 270] width 995 height 540
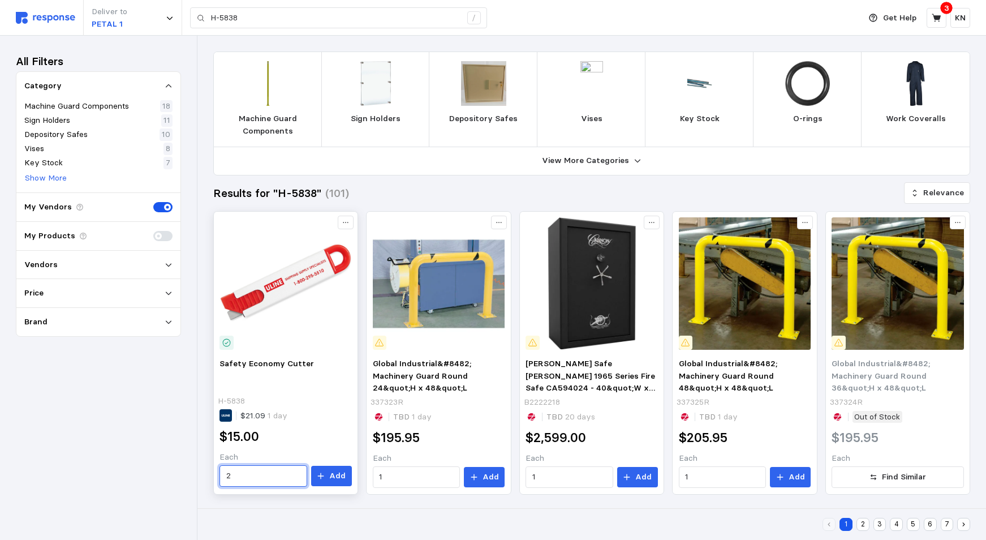
click at [242, 478] on input "2" at bounding box center [263, 476] width 74 height 20
type input "6"
click at [333, 476] on p "Add" at bounding box center [337, 476] width 16 height 12
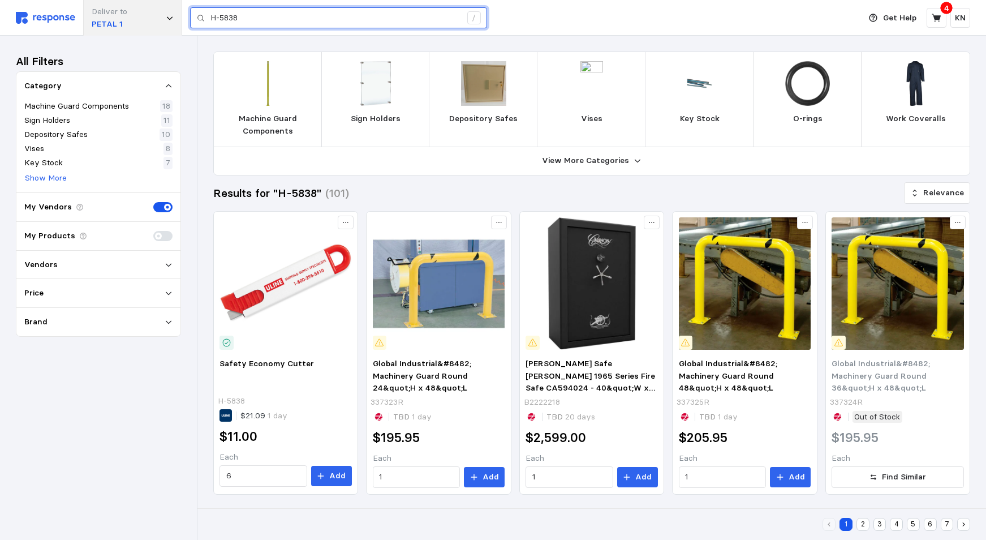
drag, startPoint x: 255, startPoint y: 16, endPoint x: 152, endPoint y: 15, distance: 102.4
click at [152, 15] on div "Deliver to PETAL 1 H-5838 /" at bounding box center [435, 18] width 838 height 36
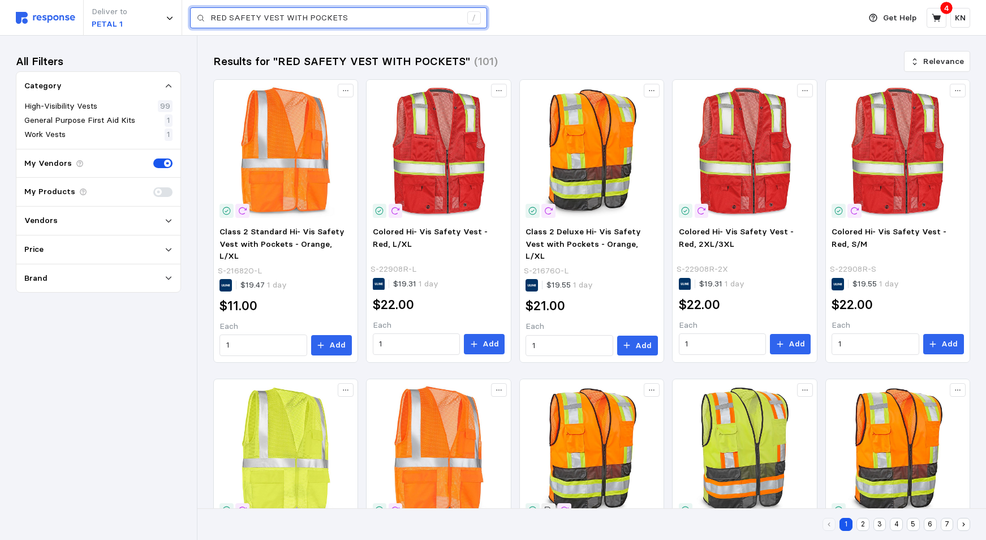
click at [364, 19] on input "RED SAFETY VEST WITH POCKETS" at bounding box center [335, 18] width 251 height 20
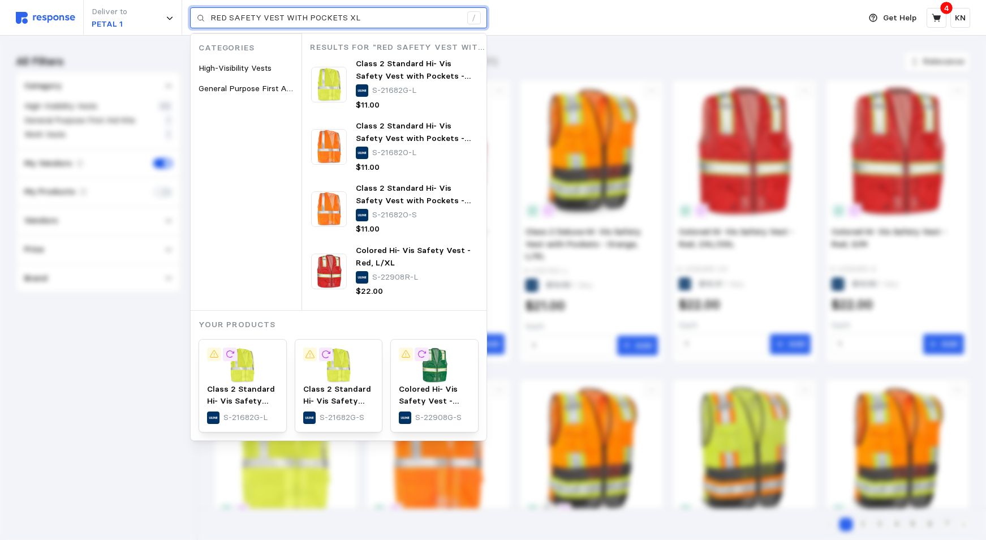
type input "RED SAFETY VEST WITH POCKETS XL"
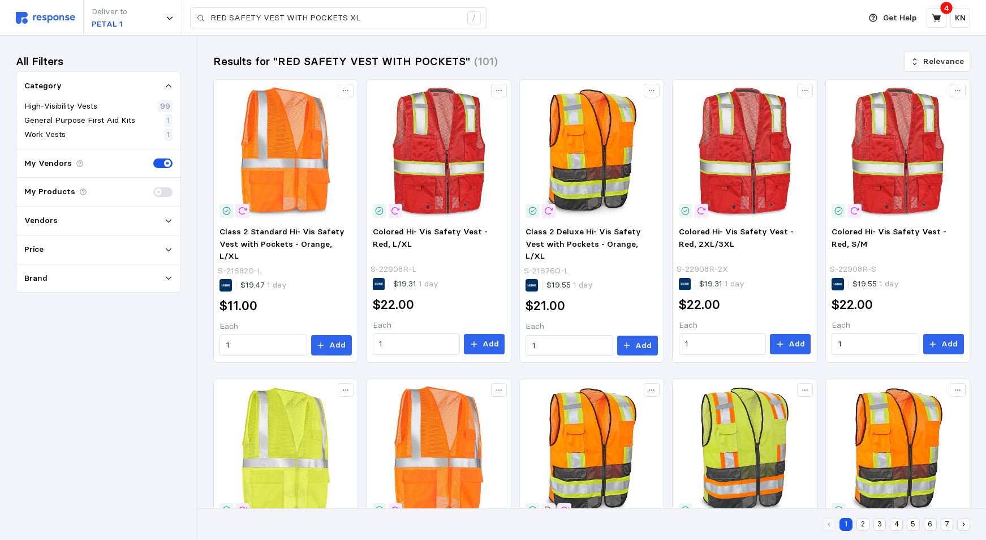
click at [549, 20] on div "Deliver to PETAL 1 RED SAFETY VEST WITH POCKETS XL /" at bounding box center [435, 18] width 838 height 36
click at [396, 348] on input "1" at bounding box center [416, 344] width 74 height 20
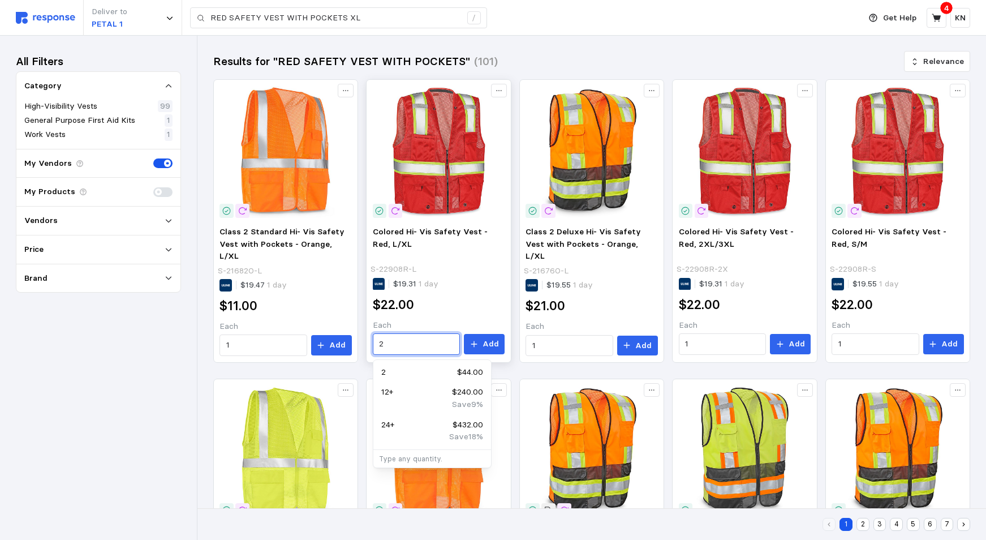
type input "2"
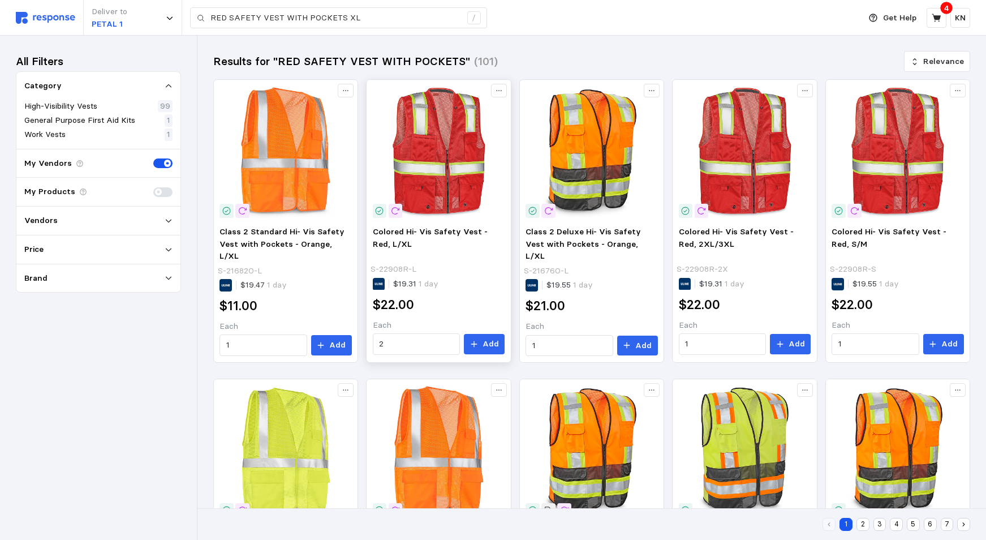
click at [450, 294] on div "$22.00" at bounding box center [439, 304] width 132 height 25
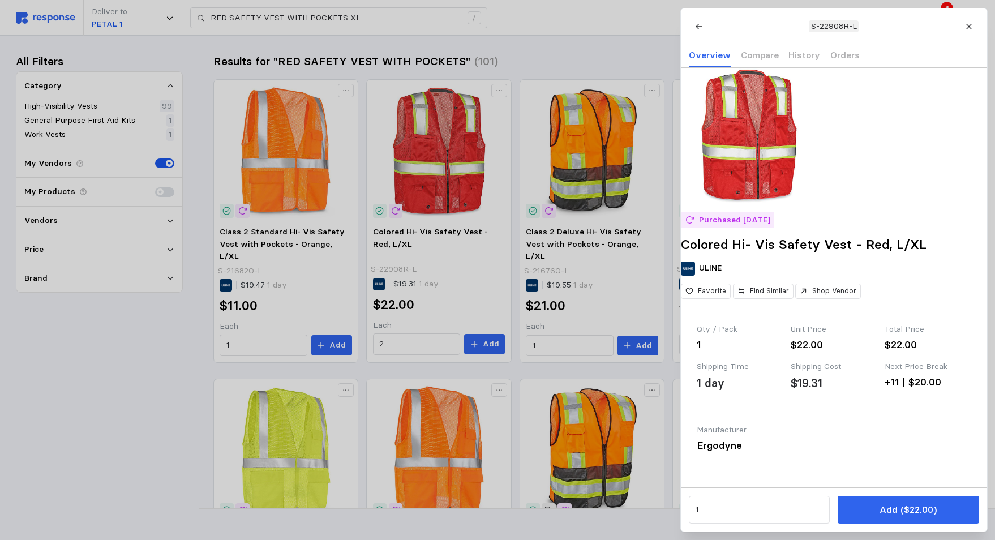
click at [490, 346] on div at bounding box center [497, 270] width 995 height 540
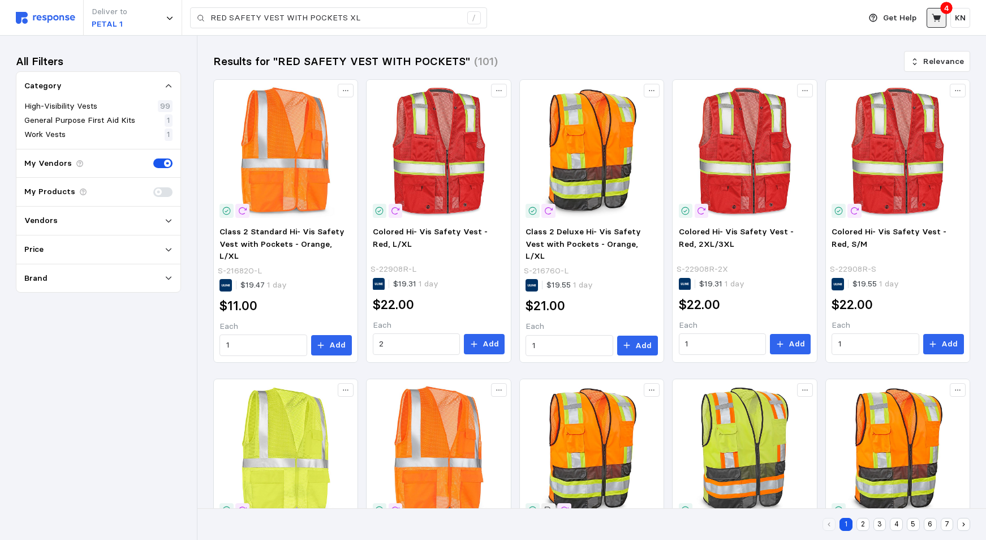
click at [941, 17] on icon at bounding box center [937, 18] width 10 height 10
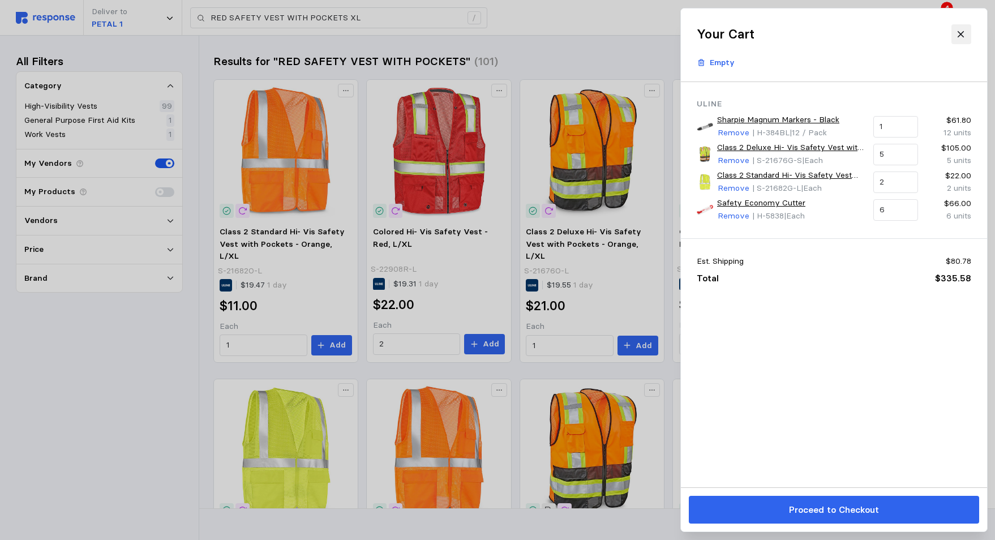
click at [961, 32] on icon at bounding box center [961, 34] width 10 height 10
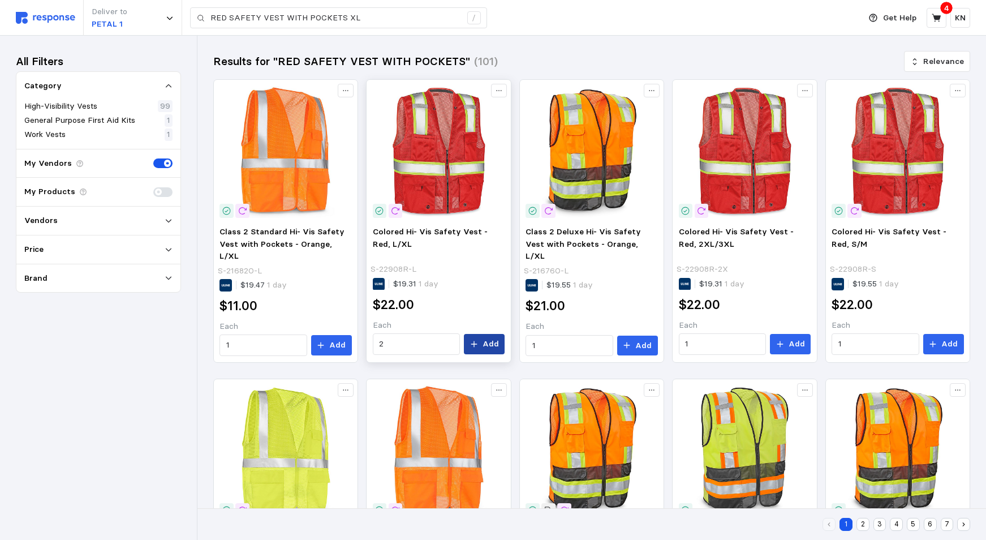
click at [492, 342] on p "Add" at bounding box center [491, 344] width 16 height 12
type input "RED SAFETY VEST WITH POCKETS"
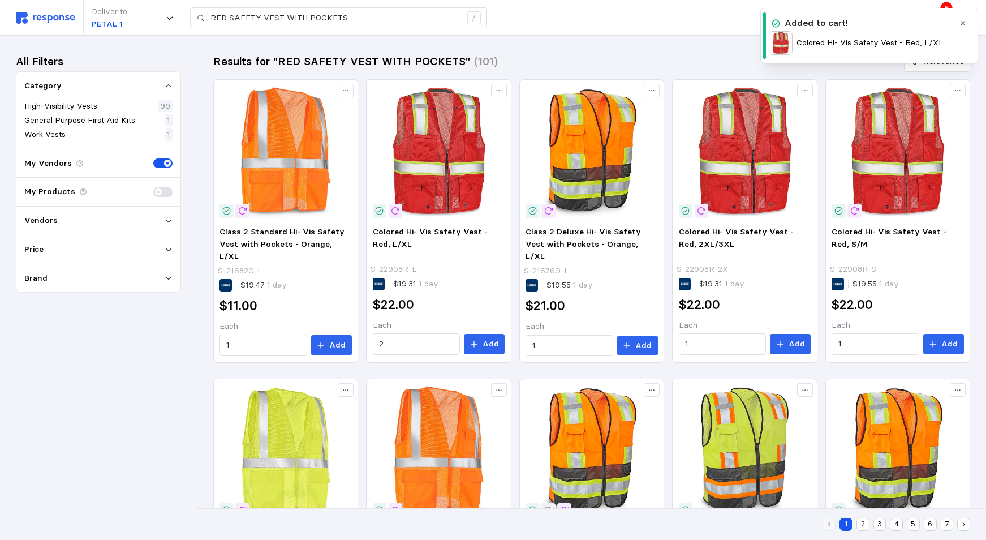
click at [963, 20] on icon "button" at bounding box center [963, 23] width 8 height 8
click at [937, 13] on icon at bounding box center [937, 18] width 10 height 10
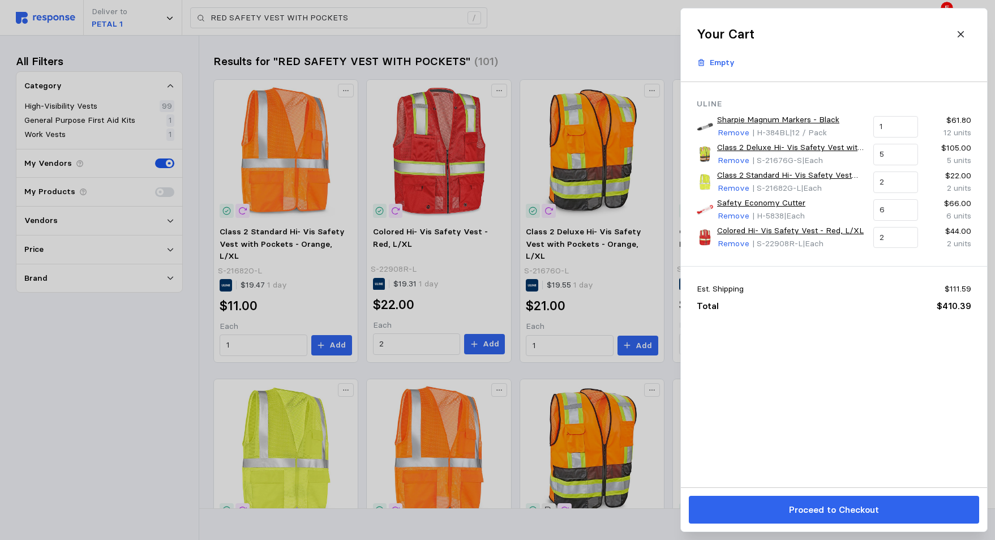
click at [124, 413] on div at bounding box center [497, 270] width 995 height 540
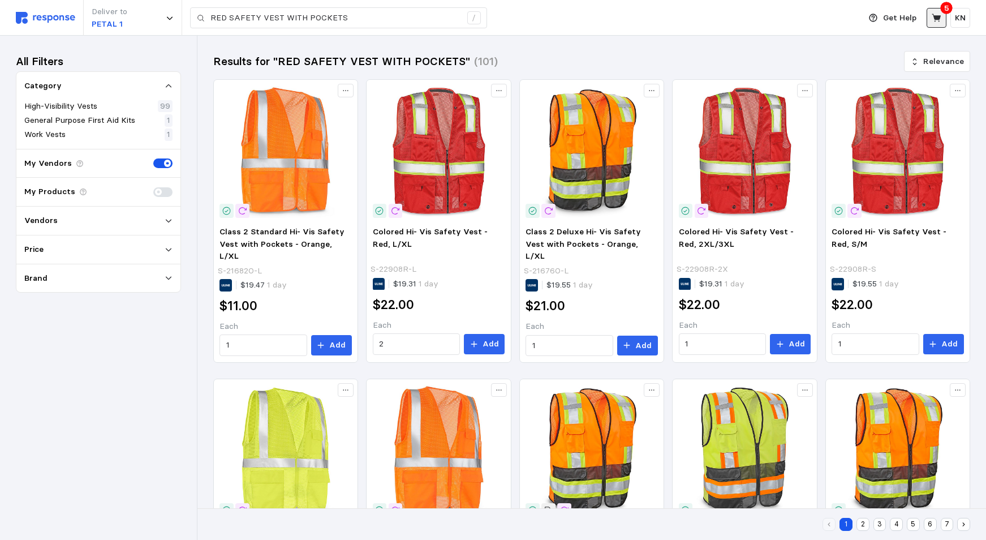
drag, startPoint x: 941, startPoint y: 14, endPoint x: 939, endPoint y: 23, distance: 9.2
click at [941, 14] on icon at bounding box center [937, 18] width 10 height 10
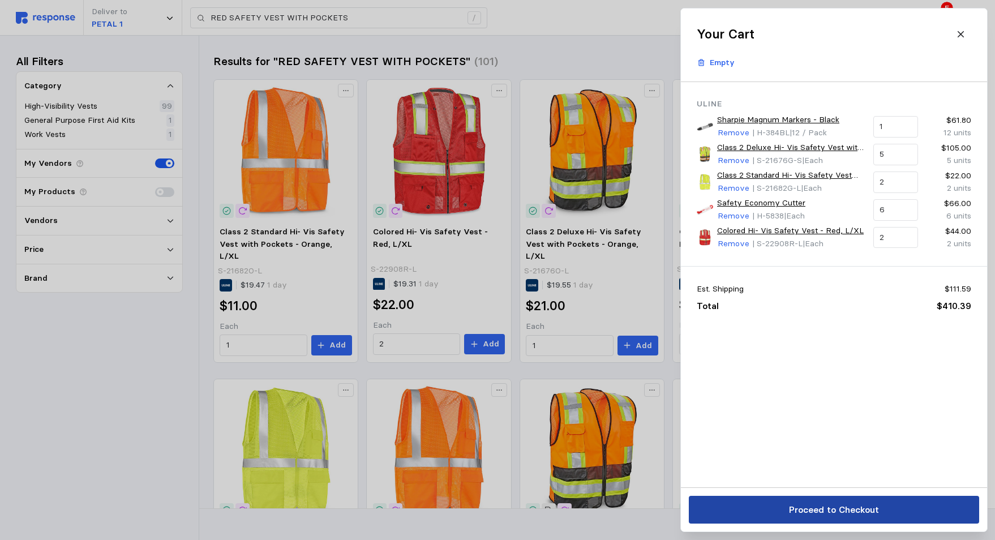
click at [778, 513] on button "Proceed to Checkout" at bounding box center [833, 510] width 290 height 28
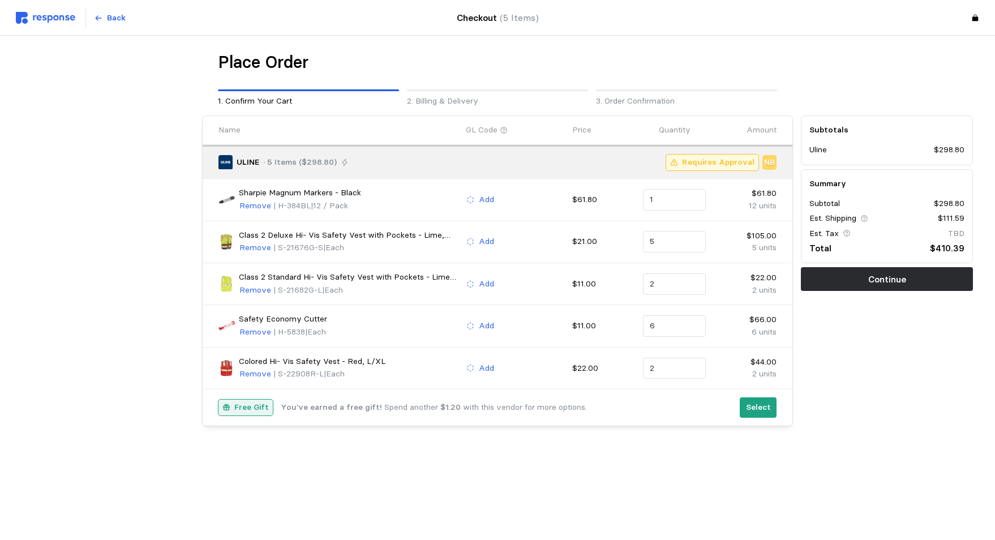
click at [258, 412] on p "Free Gift" at bounding box center [251, 407] width 35 height 12
click at [760, 409] on p "Select" at bounding box center [758, 407] width 25 height 12
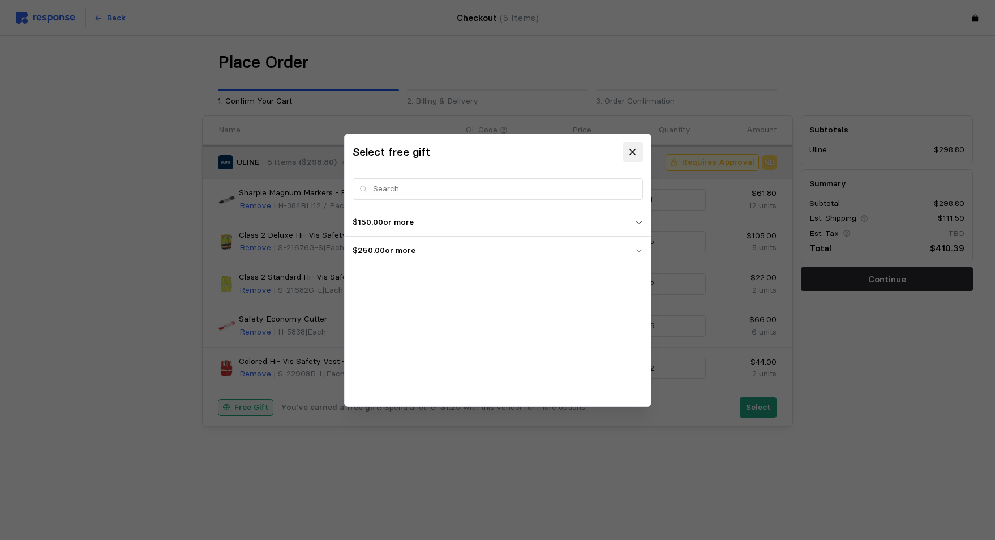
click at [634, 152] on icon at bounding box center [632, 152] width 10 height 10
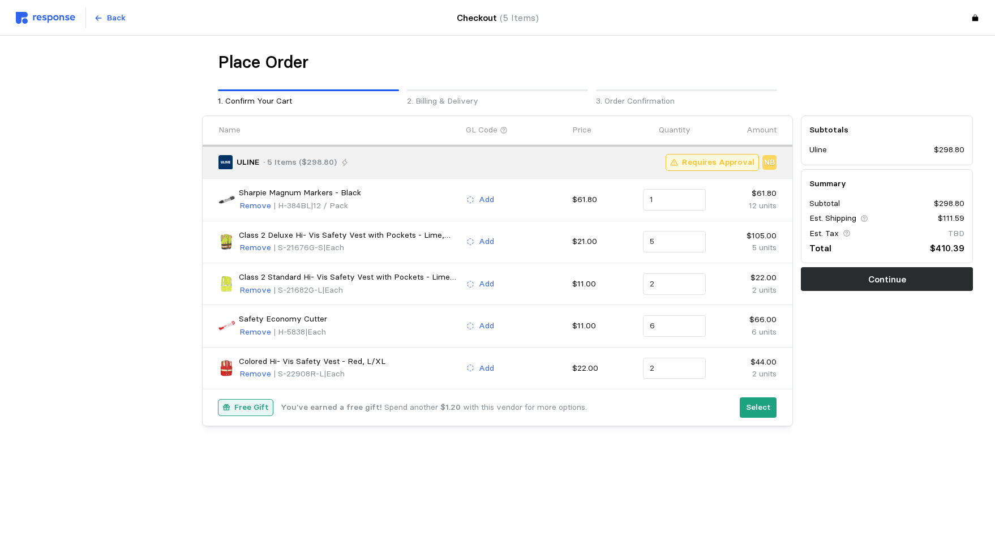
click at [903, 361] on div "Subtotals Uline $298.80 Summary Subtotal $298.80 Est. Shipping $111.59 Est. Tax…" at bounding box center [887, 270] width 180 height 319
click at [892, 278] on p "Continue" at bounding box center [887, 279] width 38 height 14
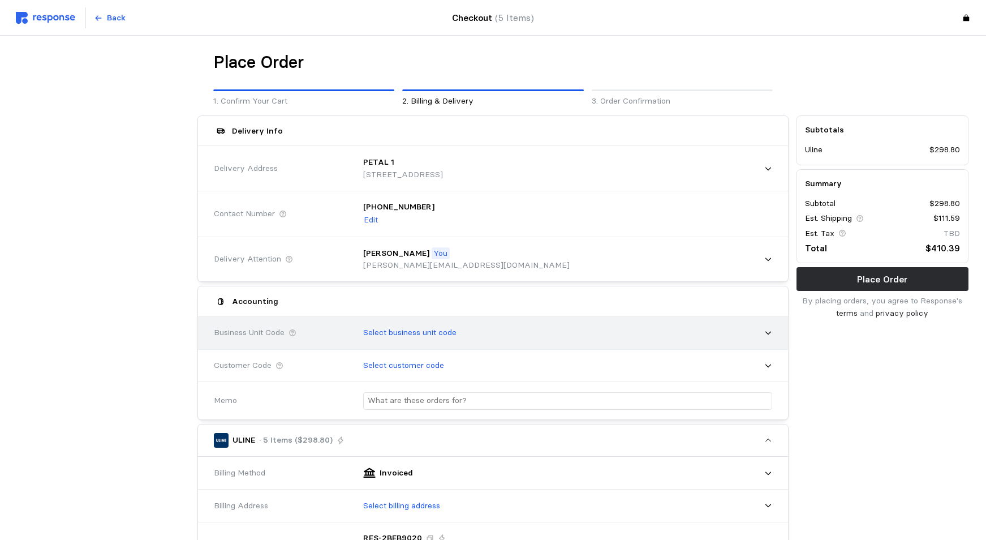
click at [769, 333] on icon at bounding box center [768, 333] width 6 height 3
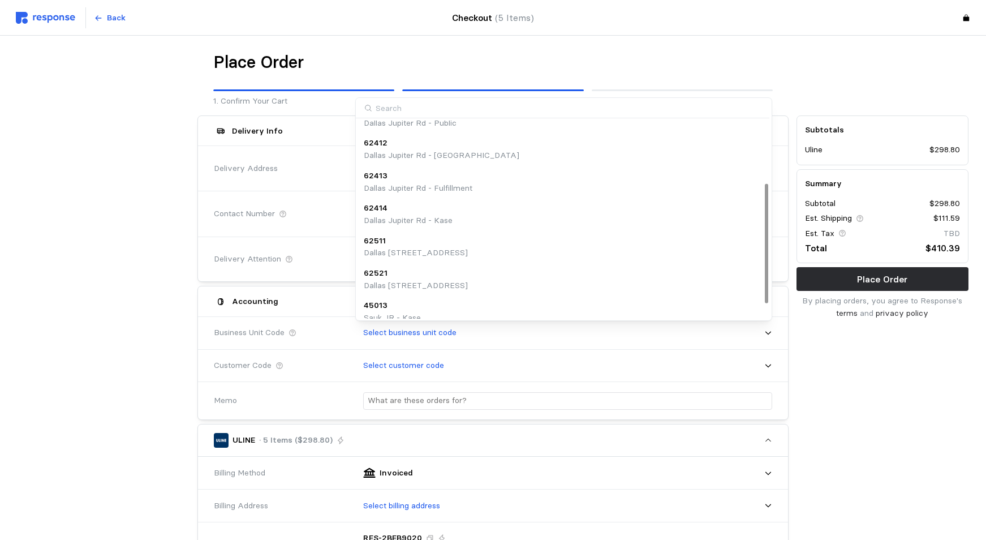
scroll to position [127, 0]
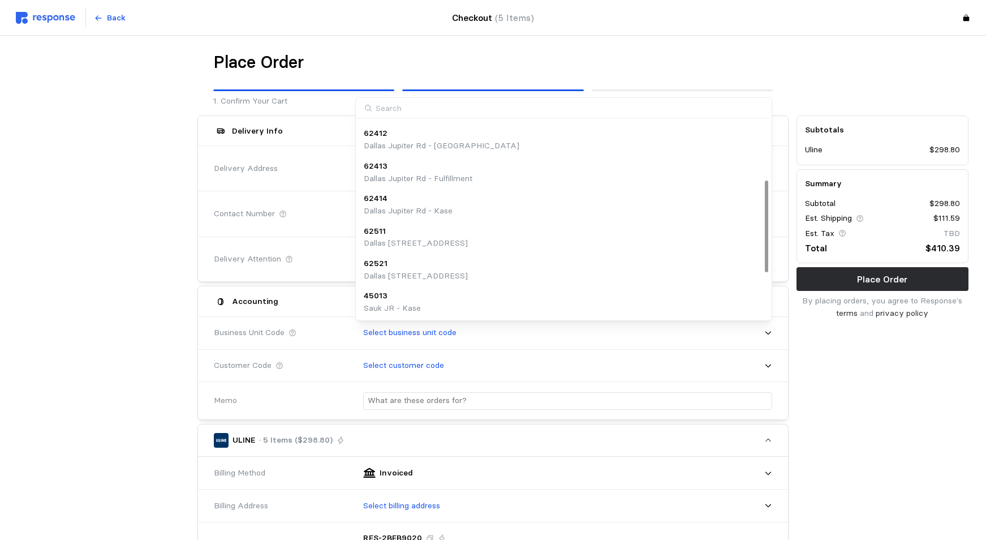
click at [418, 243] on p "Dallas [STREET_ADDRESS]" at bounding box center [416, 243] width 104 height 12
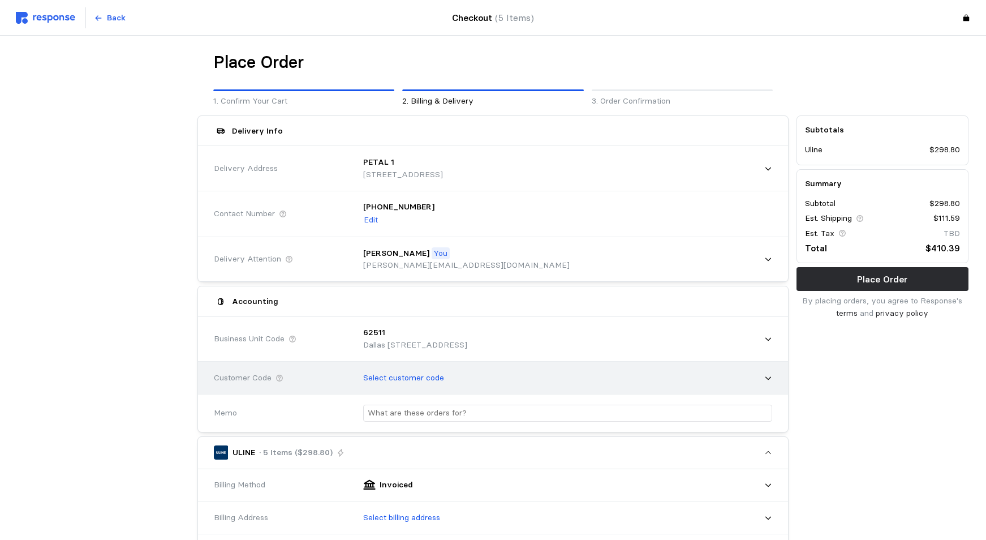
click at [767, 376] on icon at bounding box center [768, 378] width 8 height 8
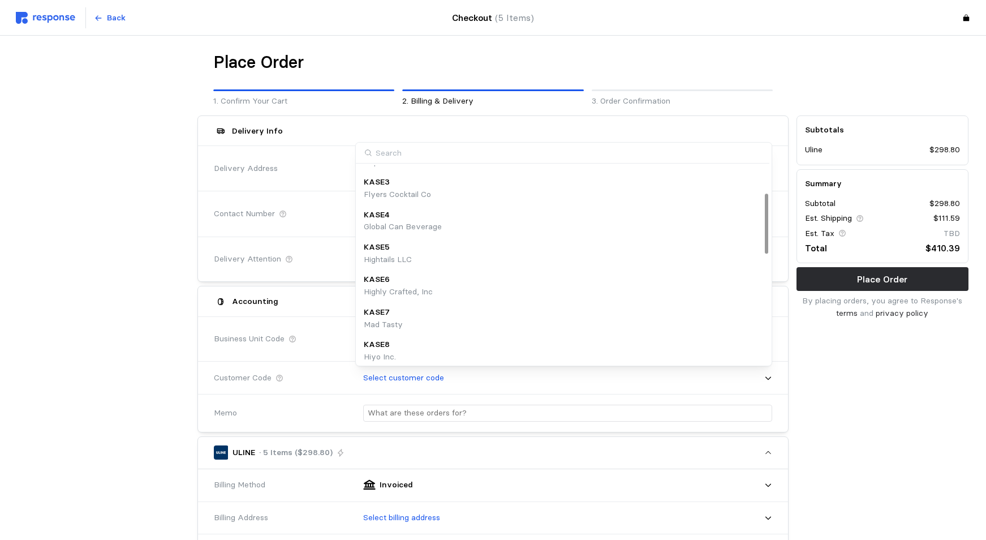
scroll to position [0, 0]
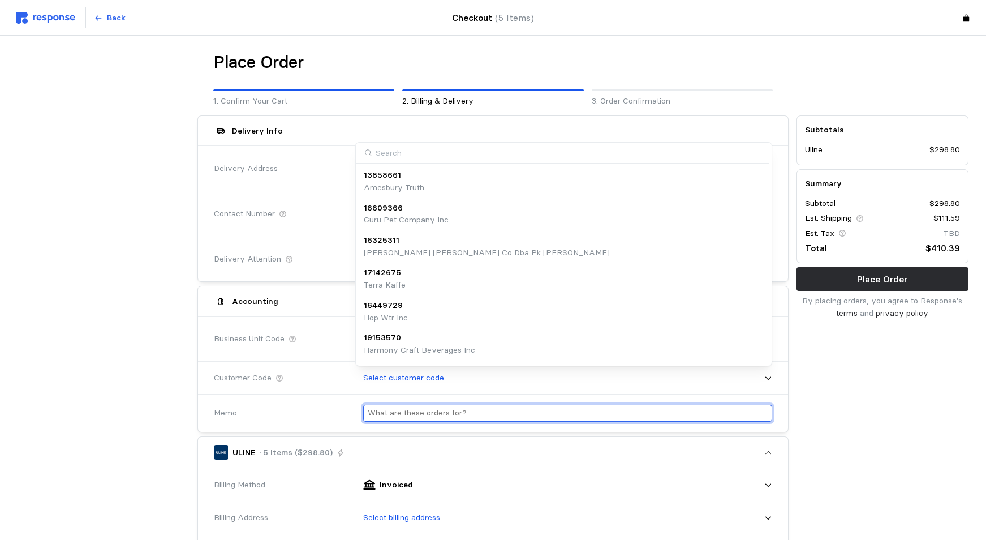
click at [470, 415] on input "text" at bounding box center [568, 413] width 400 height 16
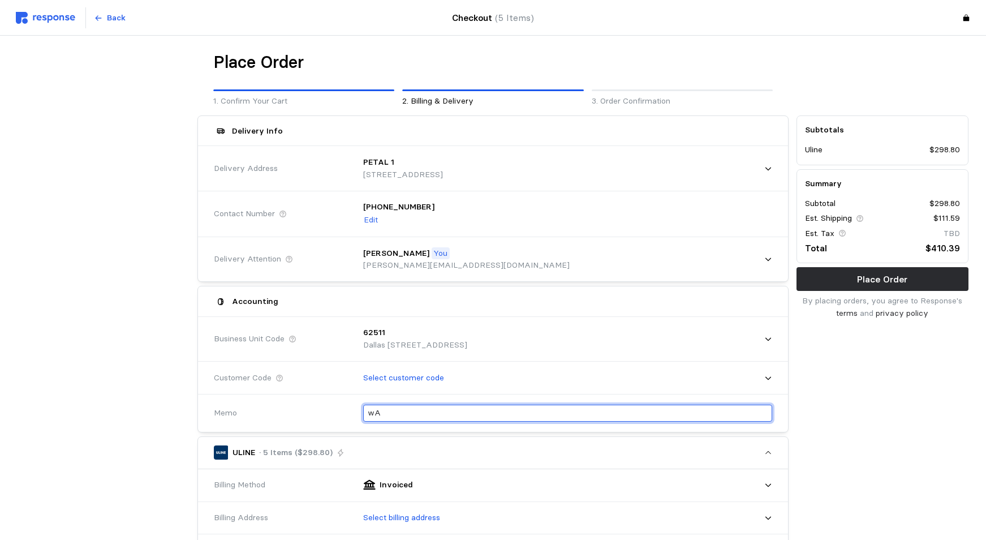
type input "w"
type input "wAREHOUSE"
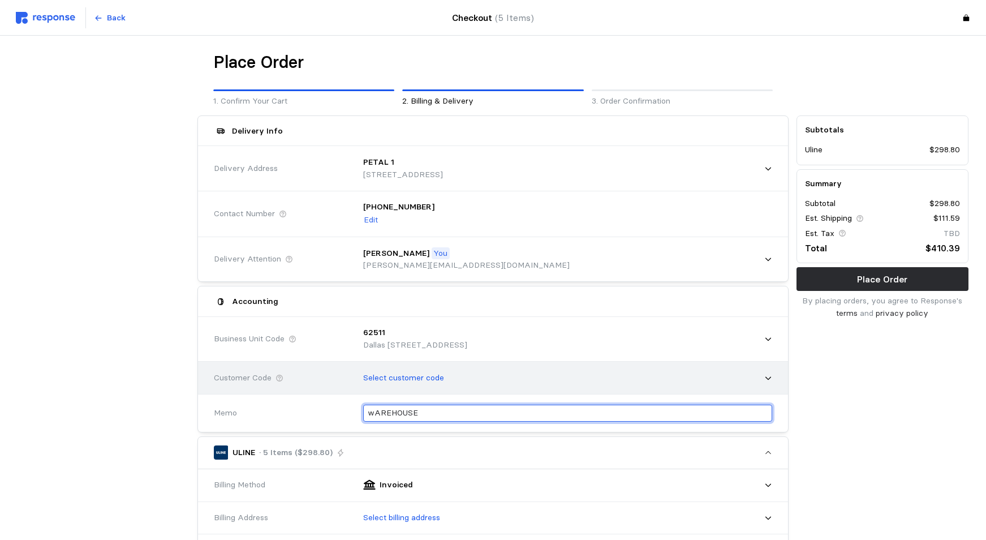
drag, startPoint x: 421, startPoint y: 412, endPoint x: 327, endPoint y: 383, distance: 98.2
click at [353, 405] on div "wAREHOUSE" at bounding box center [563, 413] width 425 height 41
type input "w"
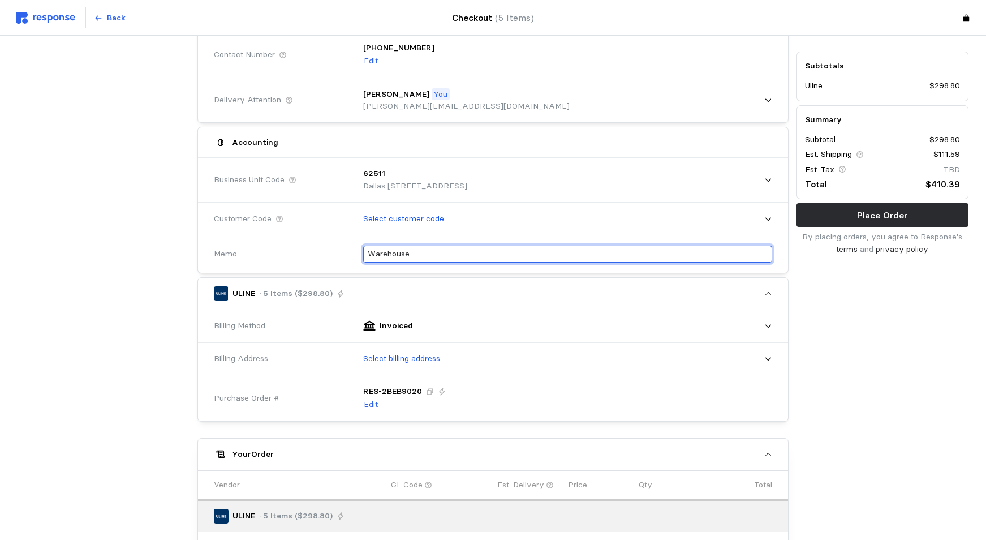
scroll to position [170, 0]
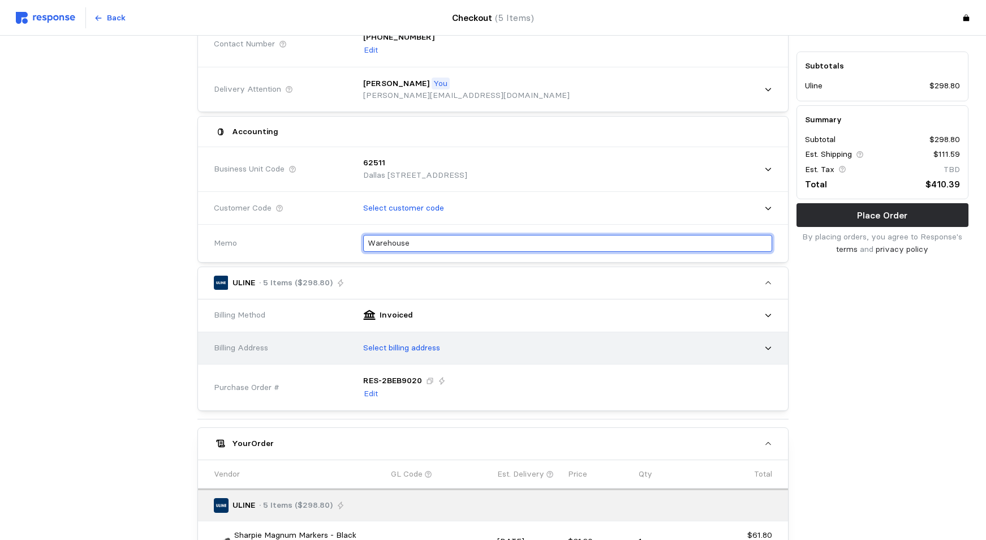
type input "Warehouse"
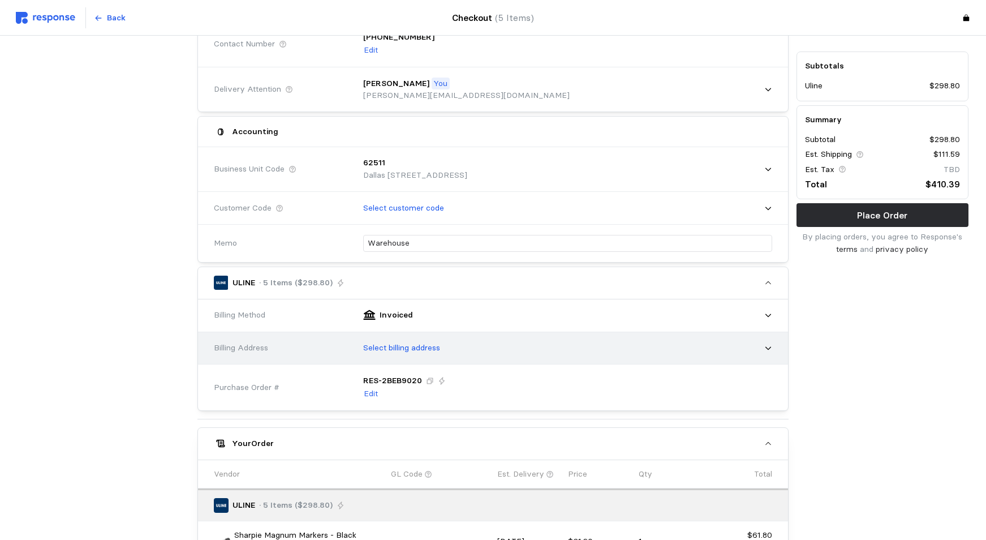
click at [768, 348] on icon at bounding box center [768, 348] width 8 height 8
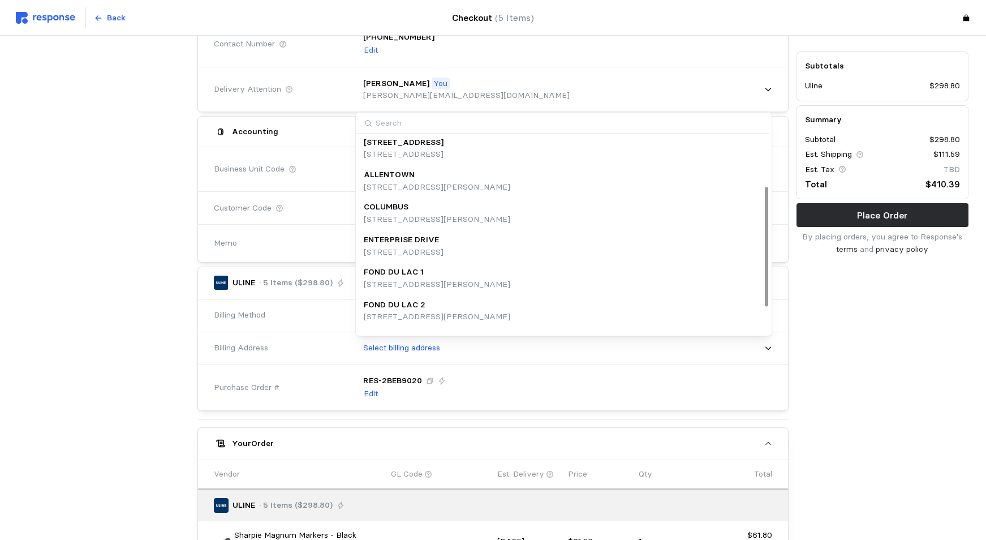
scroll to position [0, 0]
drag, startPoint x: 900, startPoint y: 395, endPoint x: 891, endPoint y: 391, distance: 9.4
click at [899, 395] on div "Subtotals Uline $298.80 Summary Subtotal $298.80 Est. Shipping $111.59 Est. Tax…" at bounding box center [883, 394] width 180 height 905
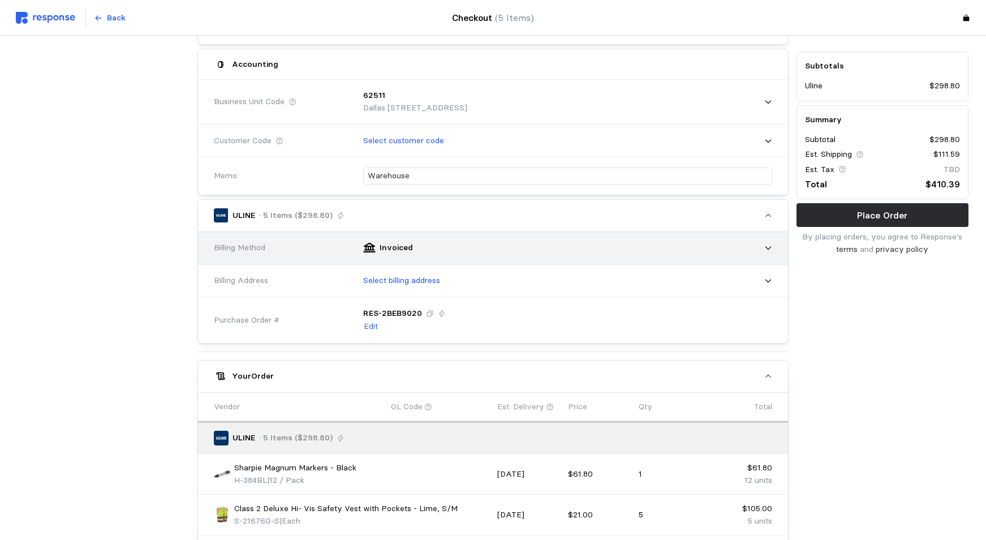
scroll to position [283, 0]
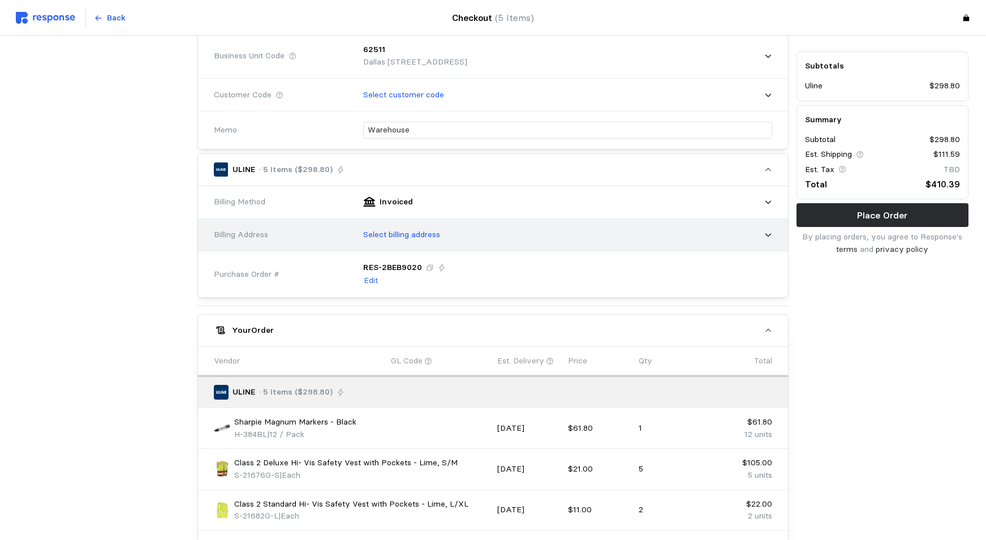
click at [767, 233] on icon at bounding box center [768, 235] width 8 height 8
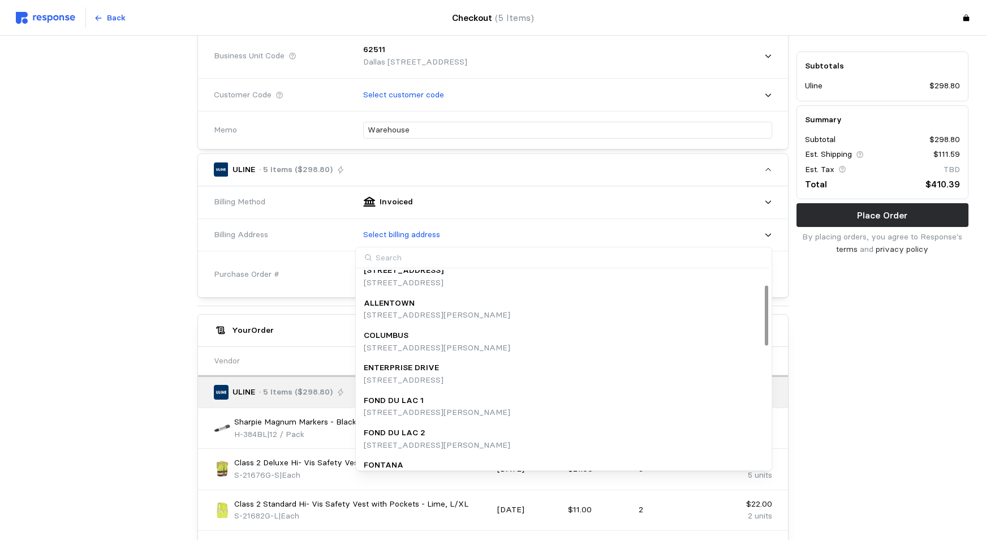
scroll to position [0, 0]
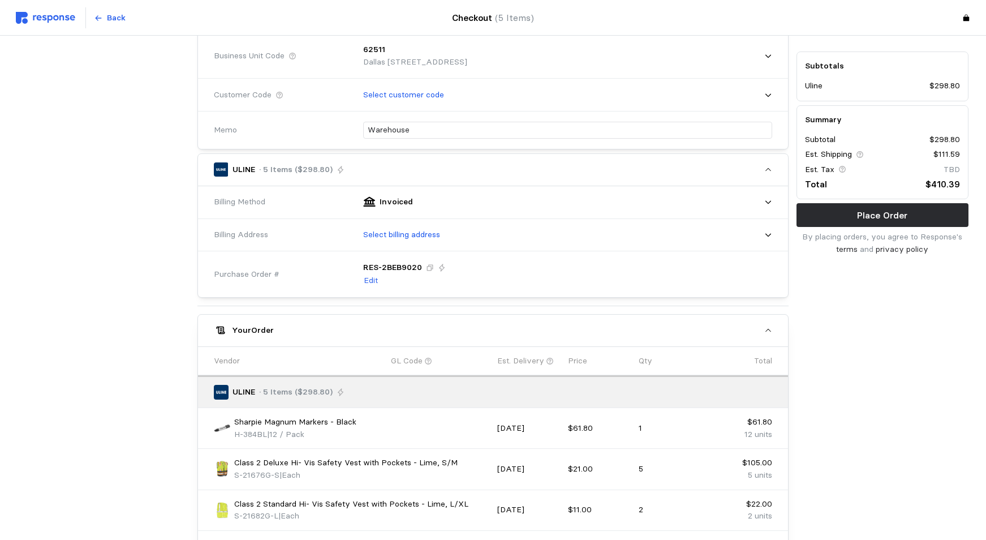
click at [870, 386] on div "Subtotals Uline $298.80 Summary Subtotal $298.80 Est. Shipping $111.59 Est. Tax…" at bounding box center [883, 281] width 180 height 905
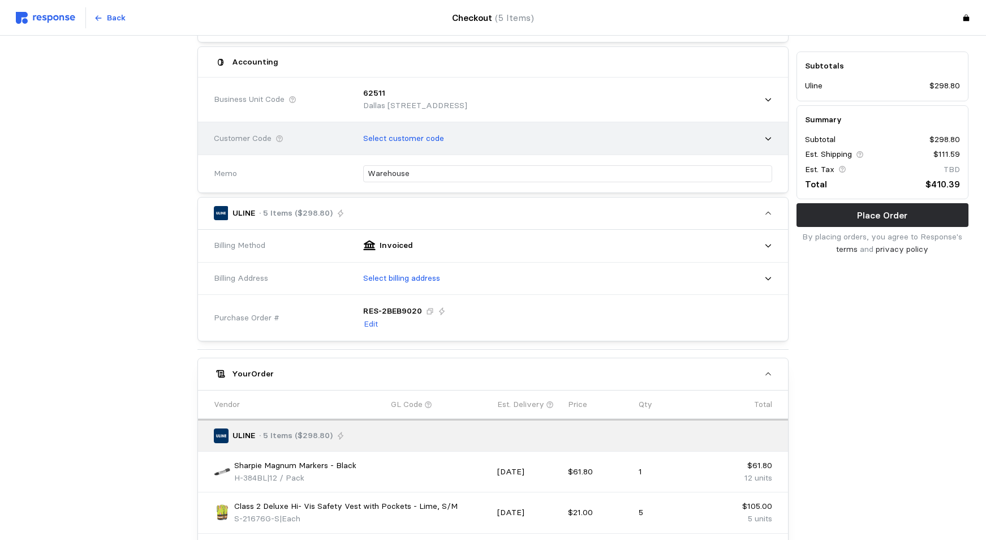
scroll to position [283, 0]
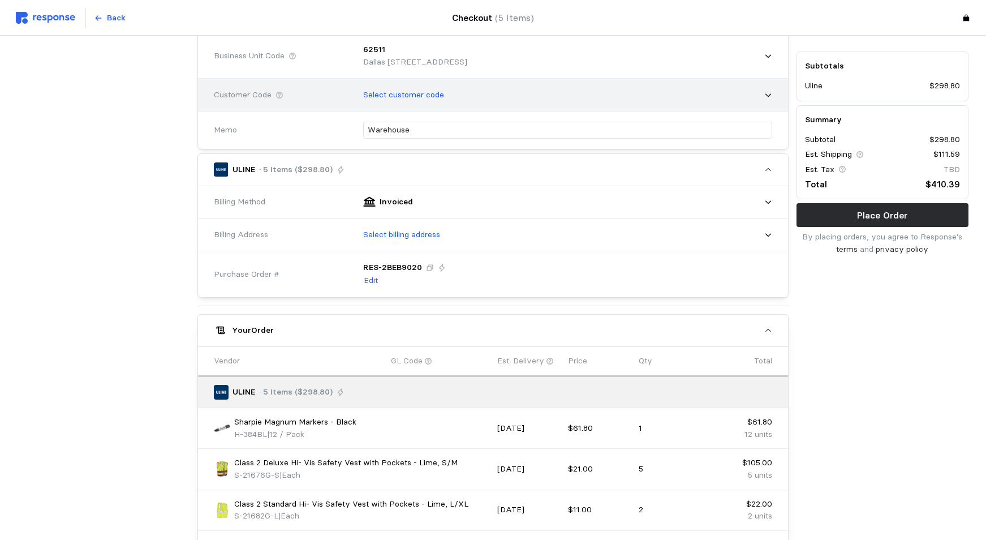
click at [768, 93] on icon at bounding box center [768, 95] width 8 height 8
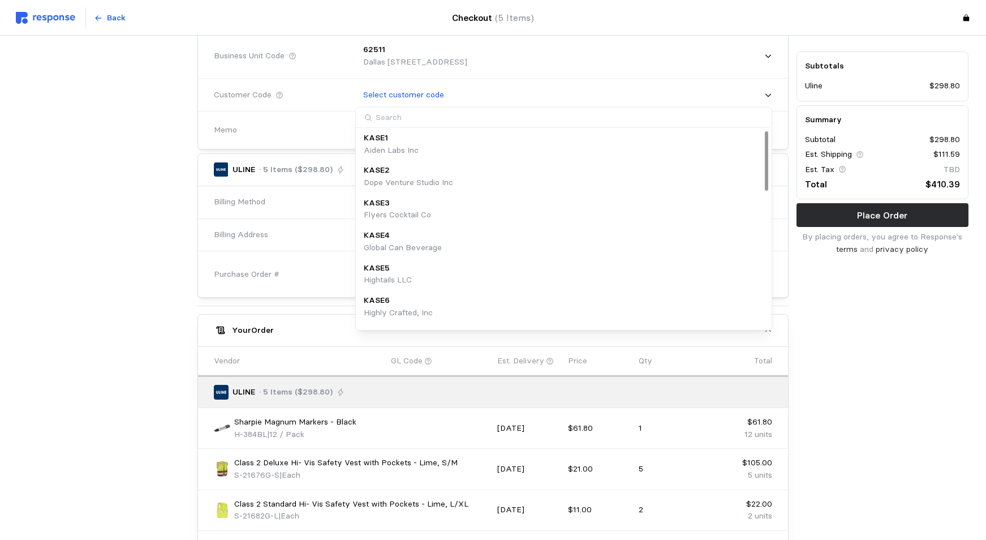
scroll to position [0, 0]
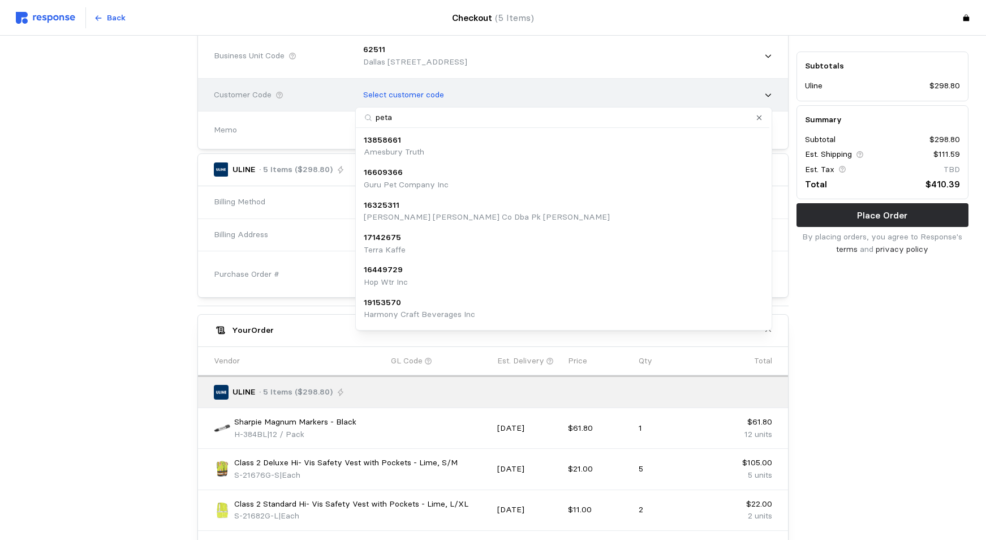
type input "petal"
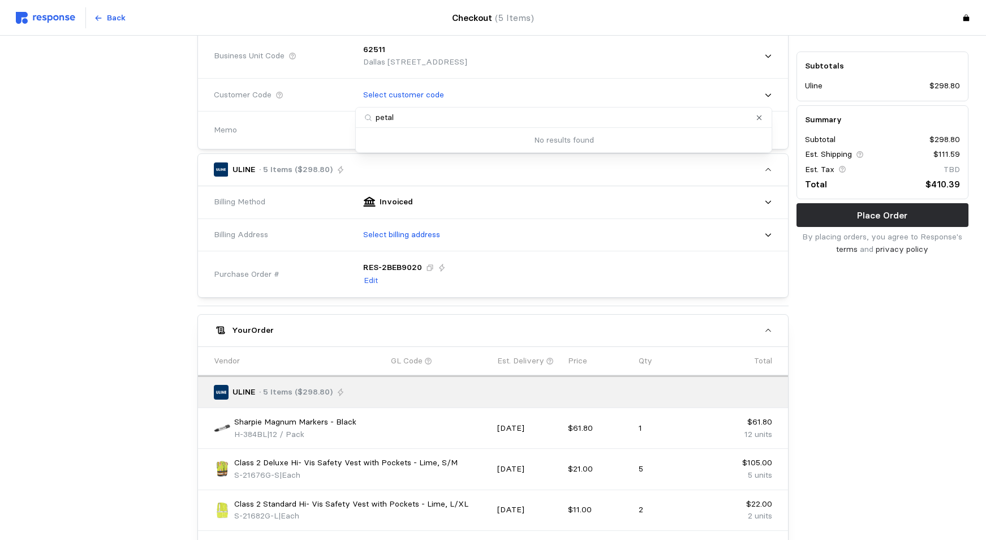
drag, startPoint x: 395, startPoint y: 117, endPoint x: 320, endPoint y: 120, distance: 75.3
click at [320, 120] on body "Back Checkout (5 Items) Place Order 1. Confirm Your Cart 2. Billing & Delivery …" at bounding box center [493, 255] width 986 height 1076
click at [920, 420] on div "Subtotals Uline $298.80 Summary Subtotal $298.80 Est. Shipping $111.59 Est. Tax…" at bounding box center [883, 281] width 180 height 905
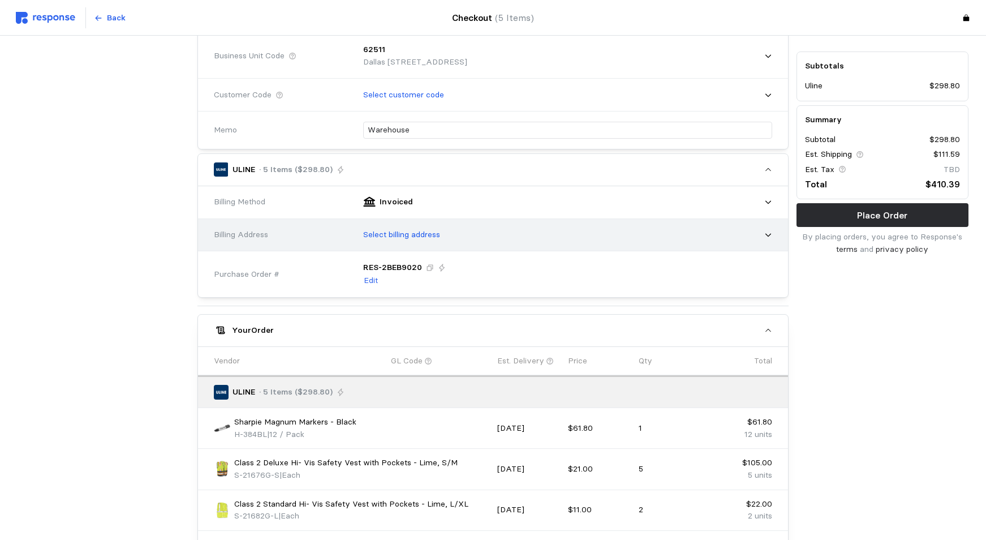
click at [769, 231] on icon at bounding box center [768, 235] width 8 height 8
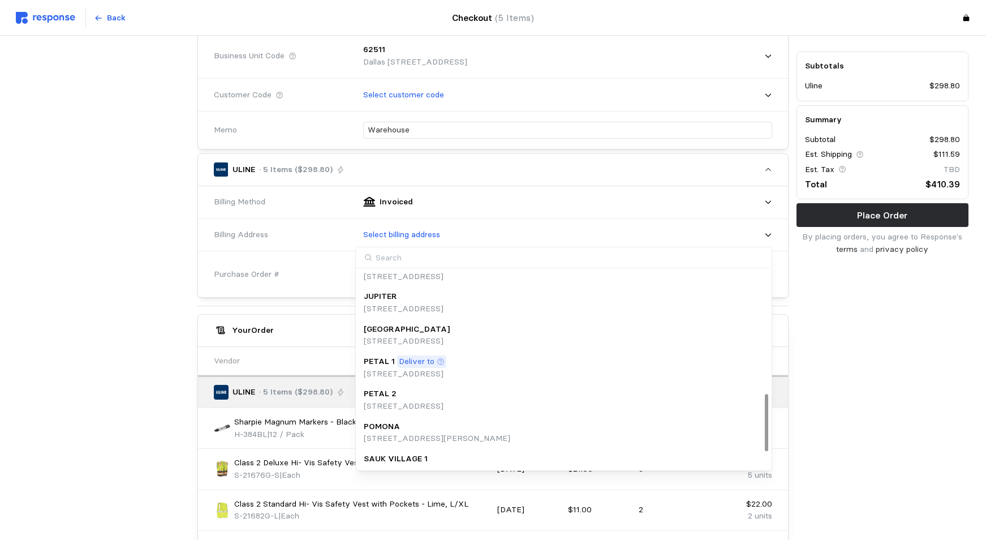
scroll to position [338, 0]
click at [420, 364] on p "Deliver to" at bounding box center [417, 364] width 36 height 12
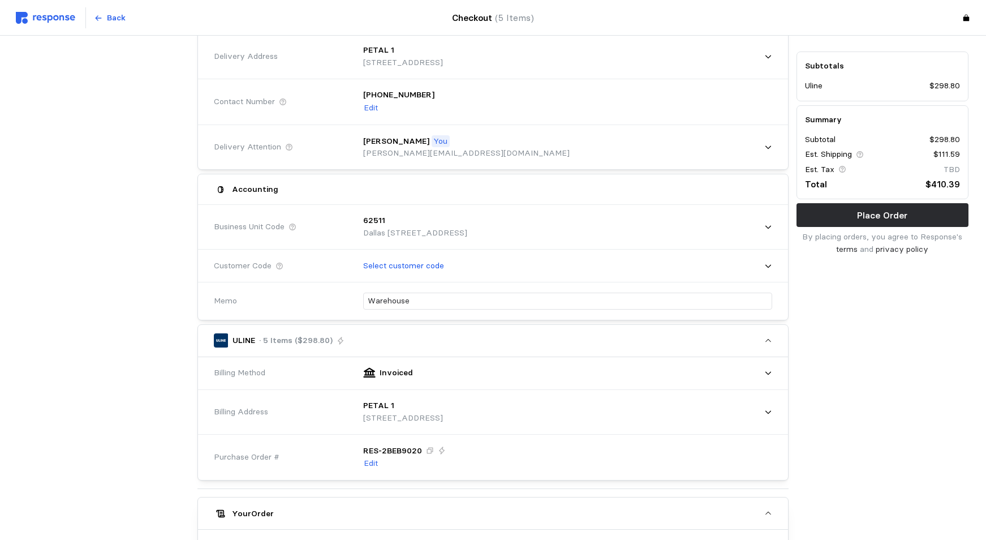
scroll to position [113, 0]
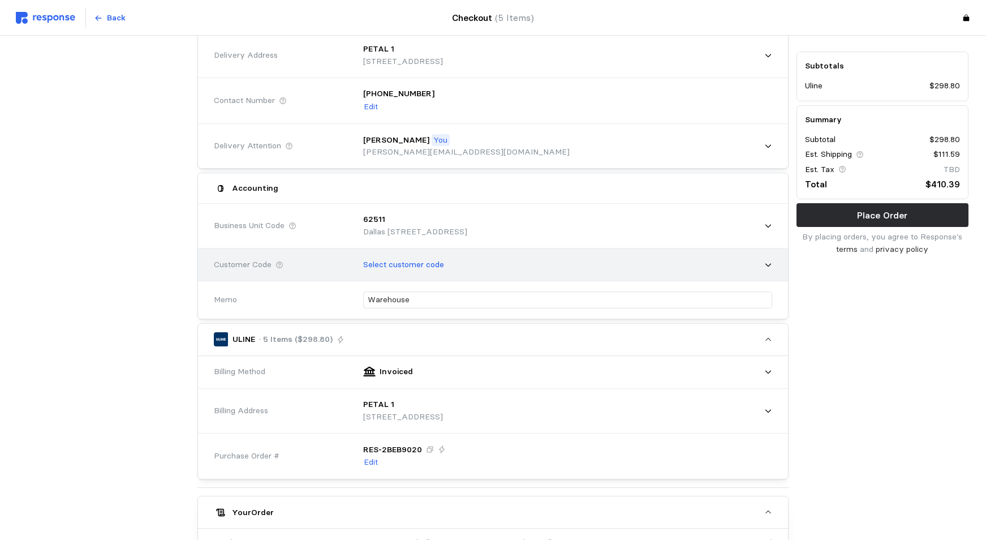
click at [770, 264] on icon at bounding box center [768, 265] width 8 height 8
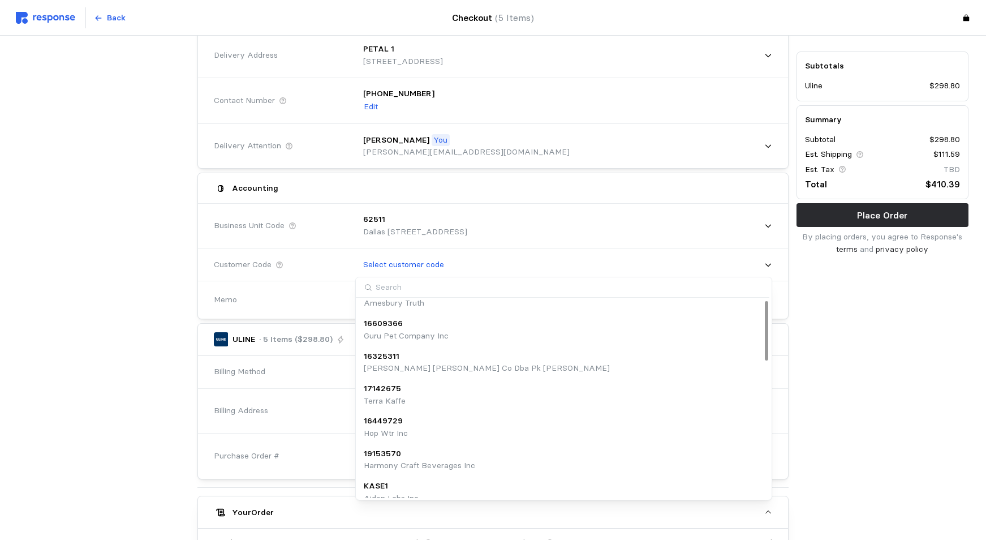
scroll to position [0, 0]
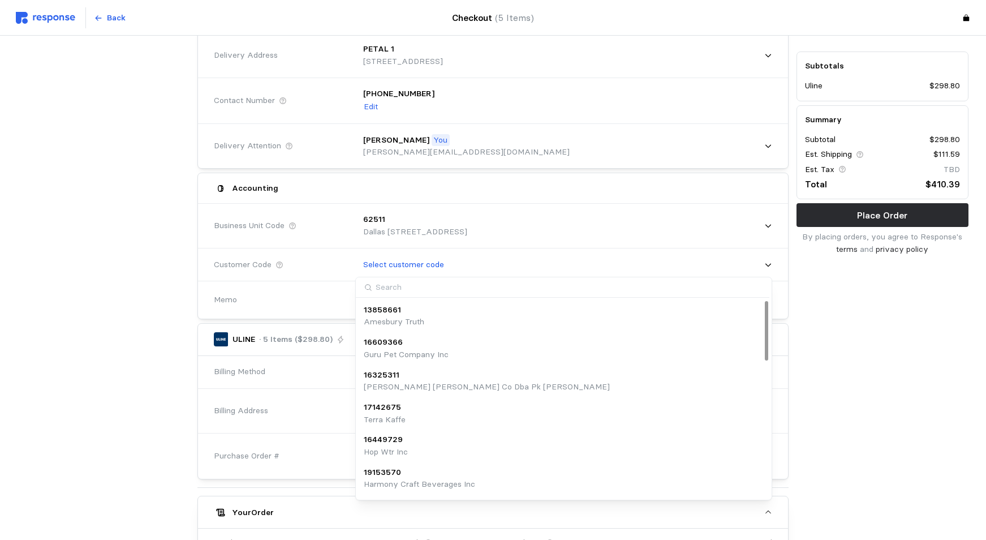
click at [832, 377] on div "Subtotals Uline $298.80 Summary Subtotal $298.80 Est. Shipping $111.59 Est. Tax…" at bounding box center [883, 457] width 180 height 918
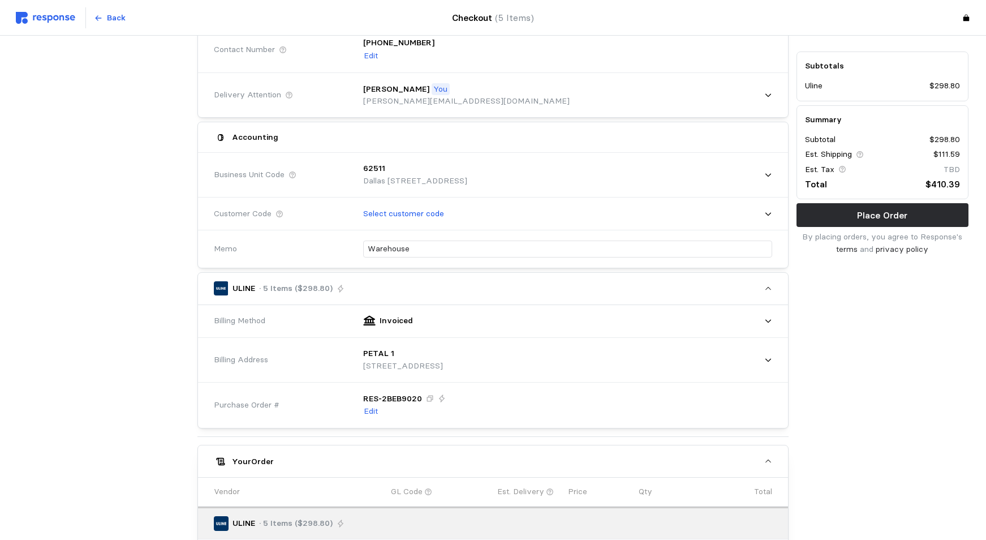
scroll to position [170, 0]
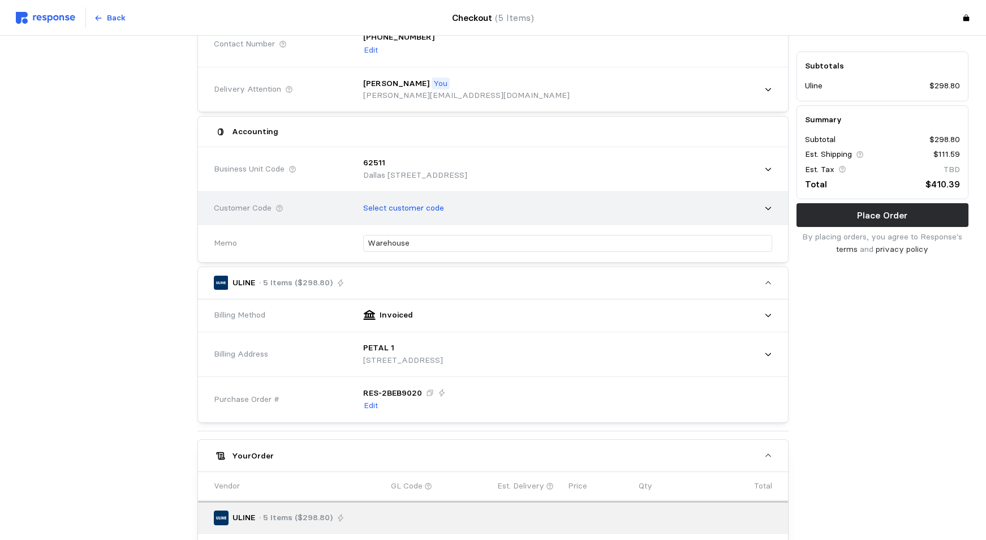
click at [770, 208] on icon at bounding box center [768, 207] width 6 height 3
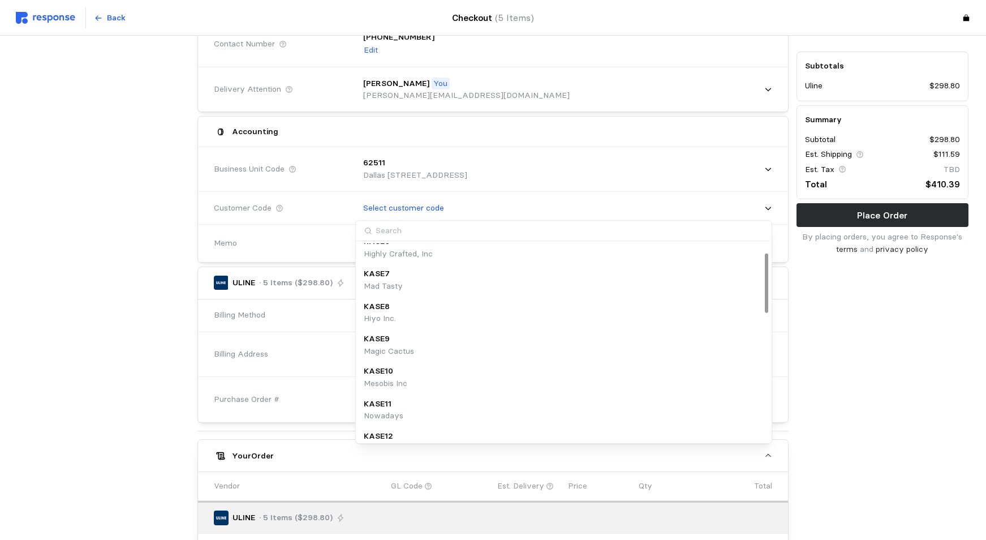
scroll to position [0, 0]
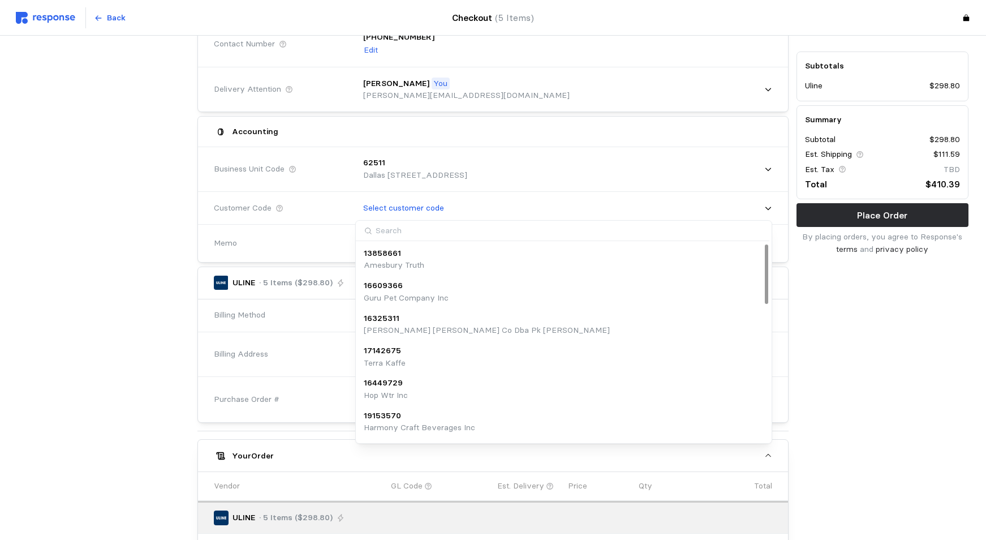
click at [869, 420] on div "Subtotals Uline $298.80 Summary Subtotal $298.80 Est. Shipping $111.59 Est. Tax…" at bounding box center [883, 401] width 180 height 918
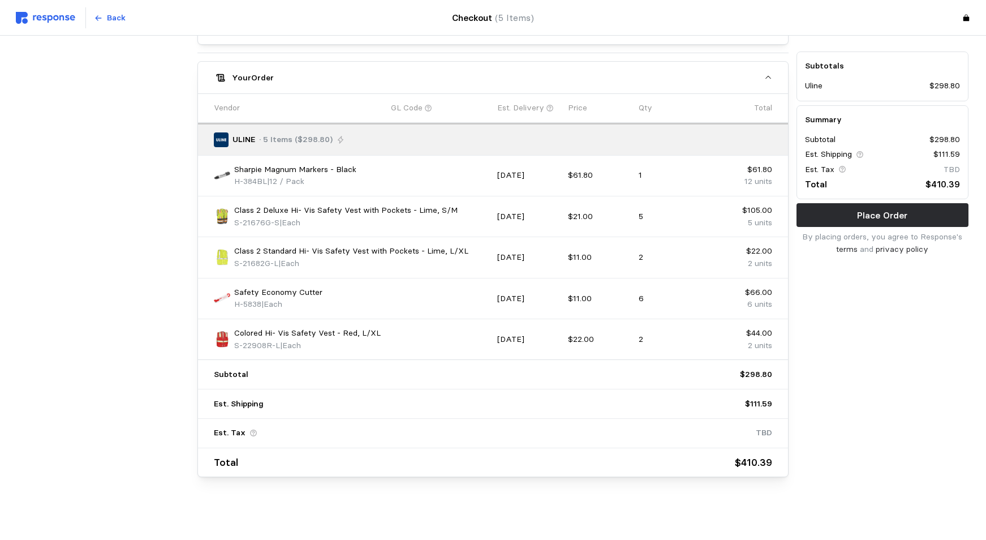
scroll to position [548, 0]
click at [870, 219] on p "Place Order" at bounding box center [882, 215] width 50 height 14
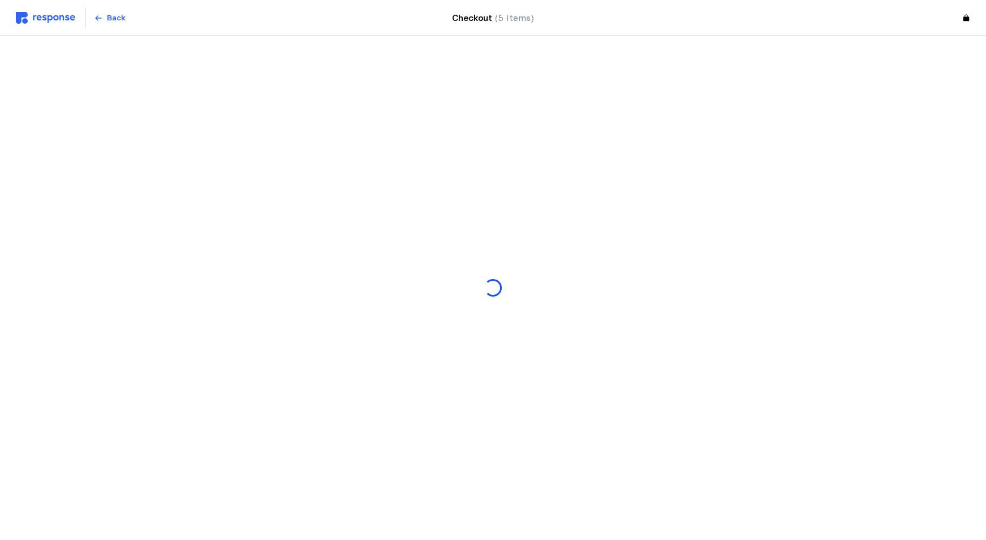
scroll to position [0, 0]
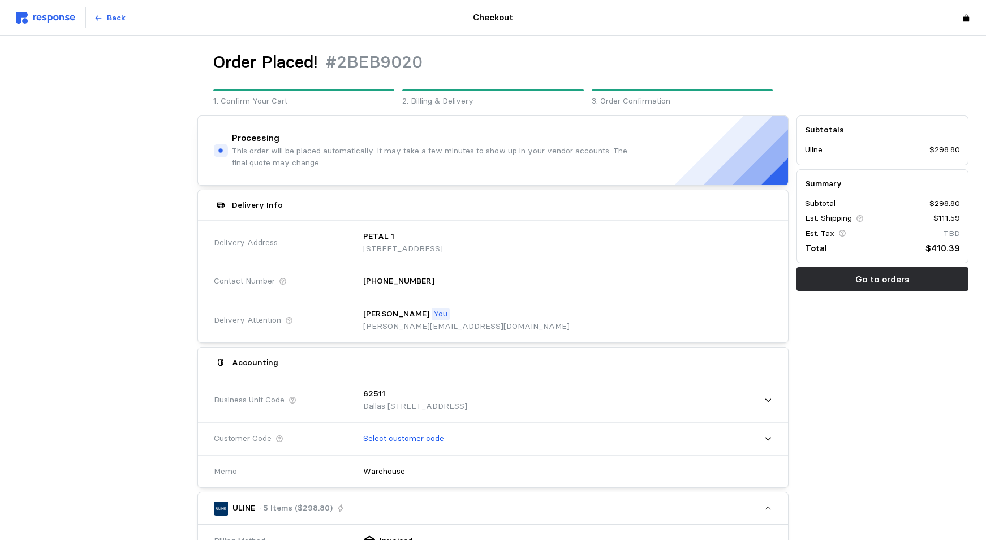
drag, startPoint x: 892, startPoint y: 281, endPoint x: 851, endPoint y: 281, distance: 41.3
click at [893, 282] on p "Go to orders" at bounding box center [882, 279] width 54 height 14
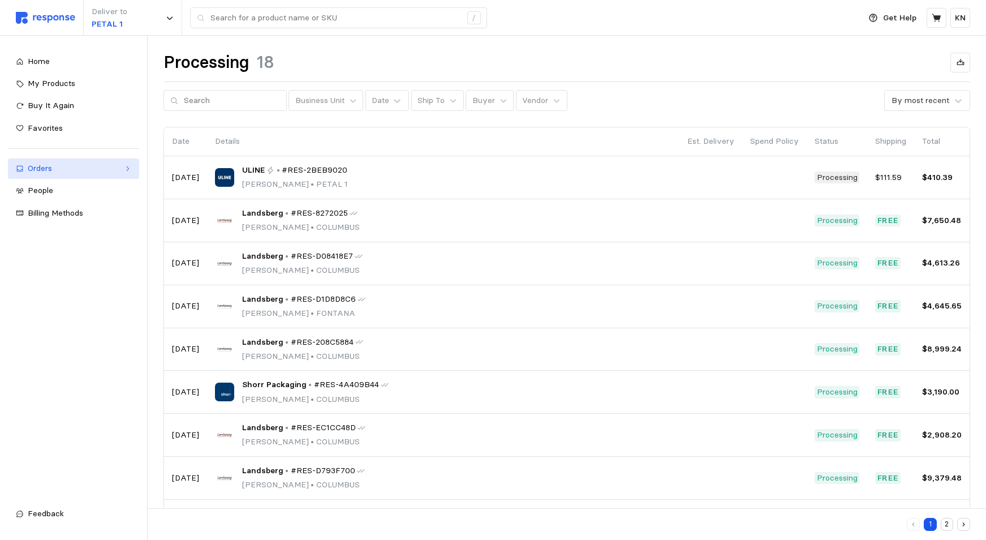
click at [46, 170] on div "Orders" at bounding box center [74, 168] width 92 height 12
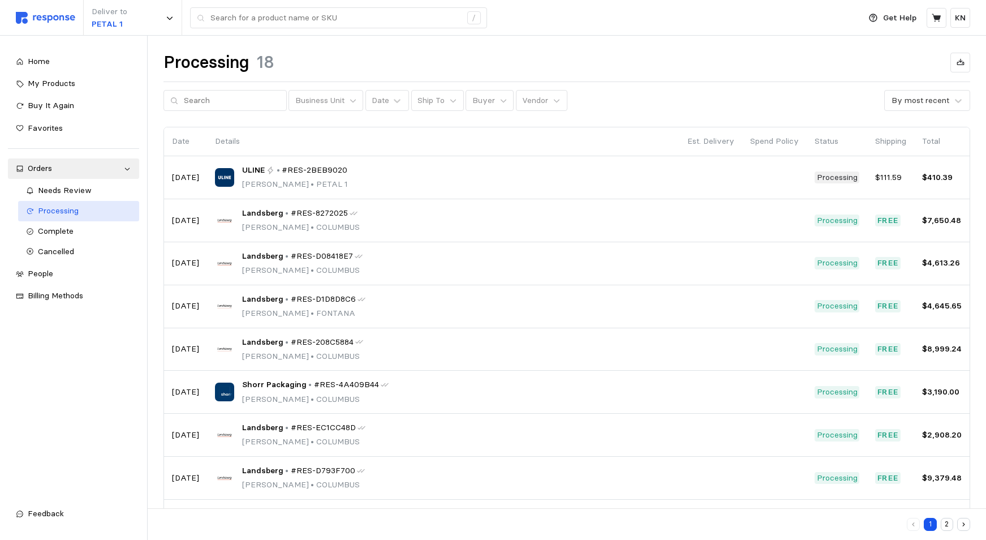
click at [51, 213] on span "Processing" at bounding box center [58, 210] width 41 height 10
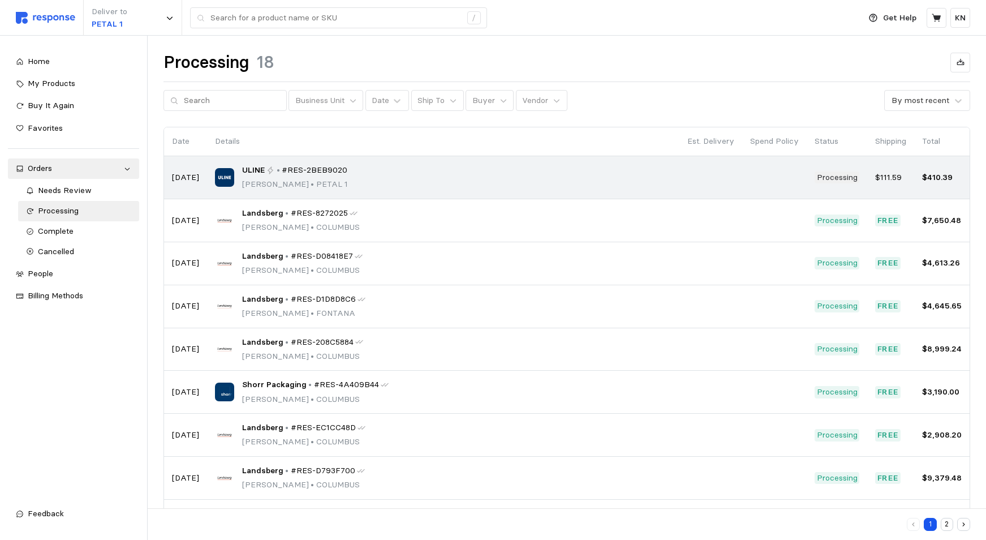
click at [297, 180] on p "[PERSON_NAME] • PETAL 1" at bounding box center [295, 184] width 106 height 12
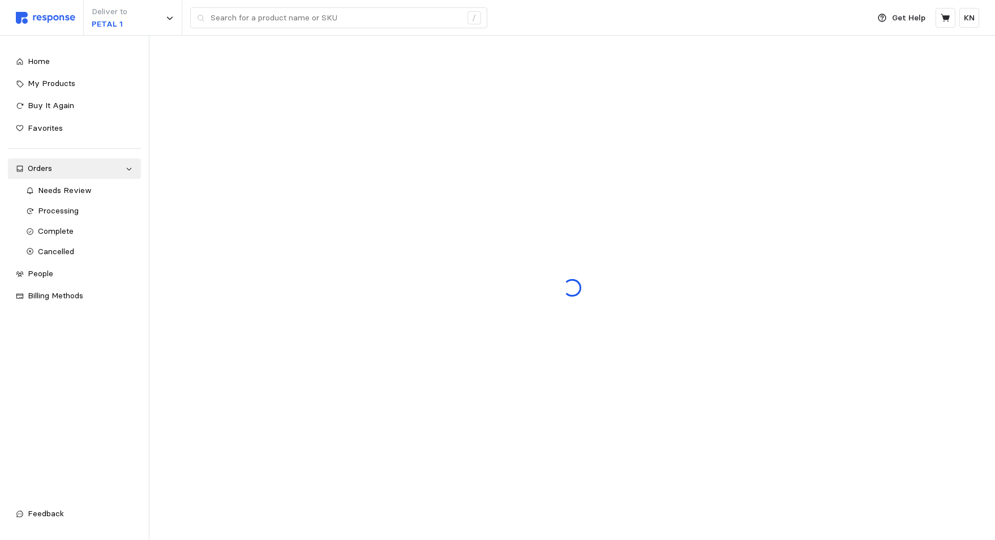
click at [297, 180] on div at bounding box center [571, 288] width 845 height 504
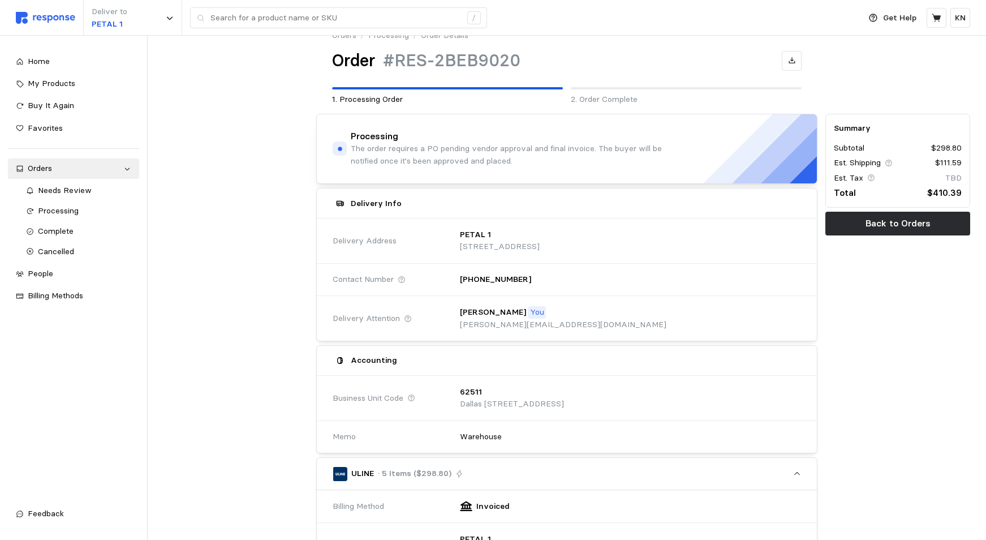
scroll to position [12, 0]
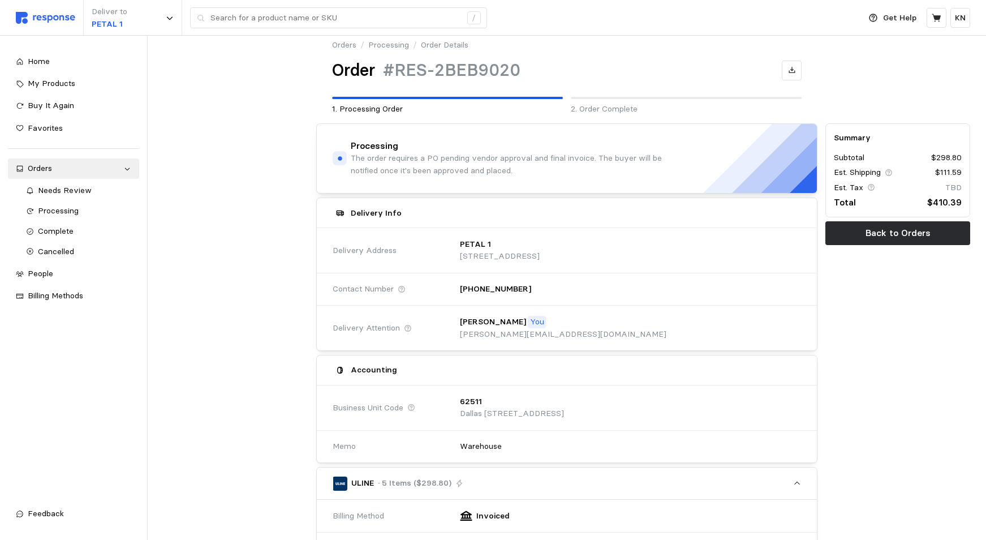
drag, startPoint x: 601, startPoint y: 291, endPoint x: 916, endPoint y: 372, distance: 324.9
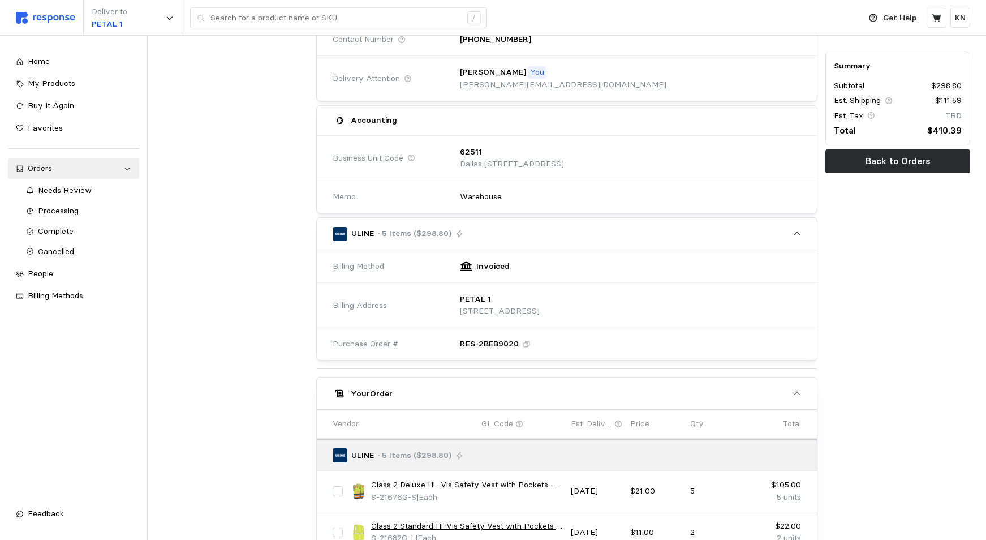
scroll to position [295, 0]
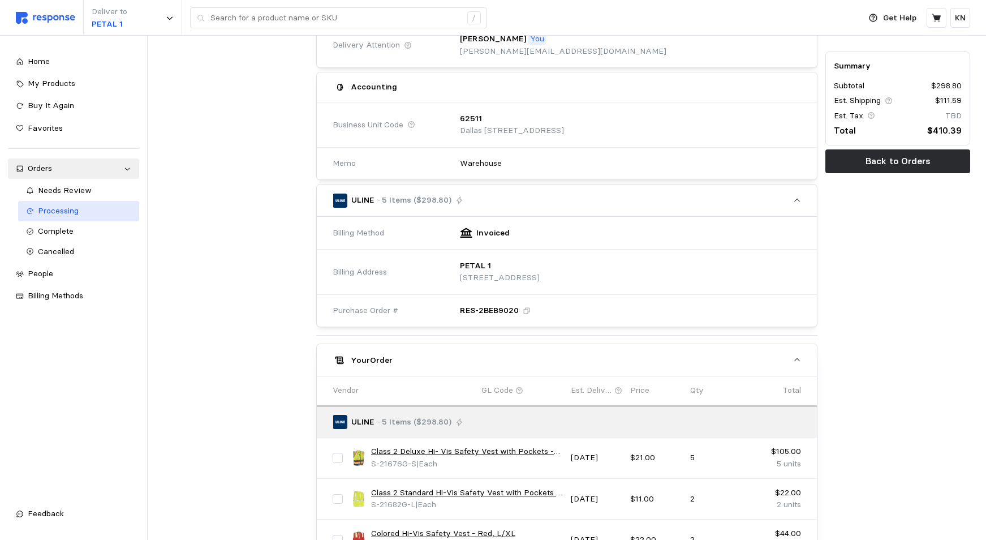
click at [80, 213] on div "Processing" at bounding box center [85, 211] width 94 height 12
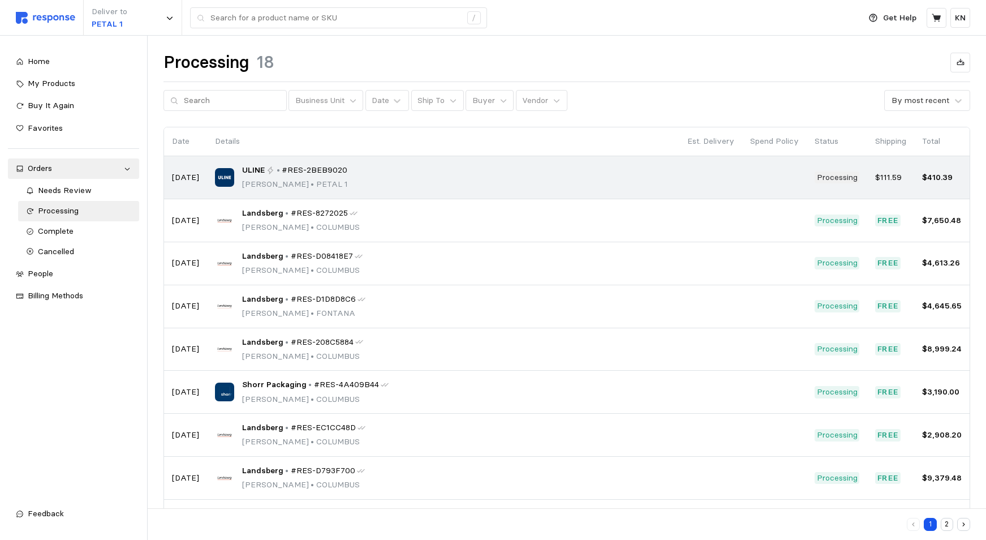
click at [296, 176] on span "#RES-2BEB9020" at bounding box center [315, 170] width 66 height 12
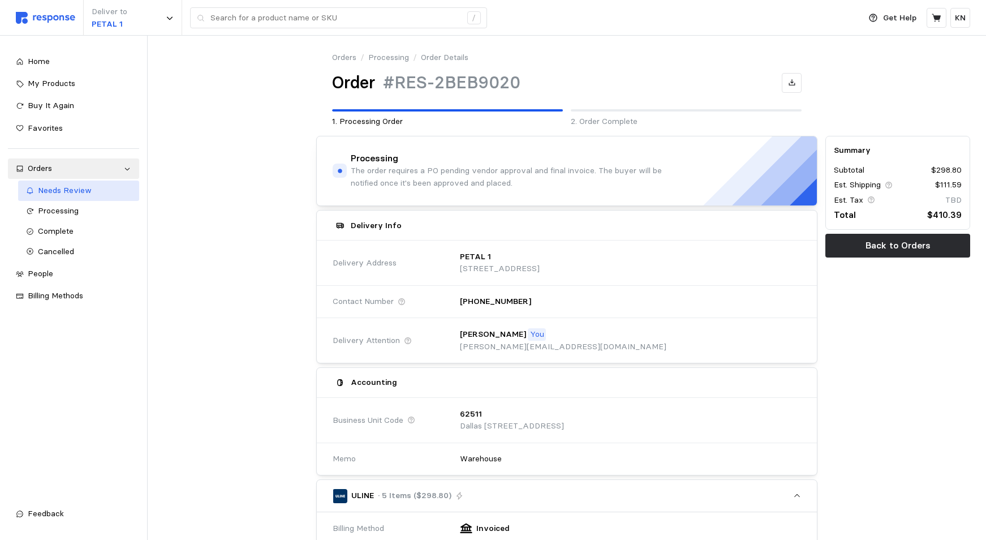
click at [58, 191] on span "Needs Review" at bounding box center [65, 190] width 54 height 10
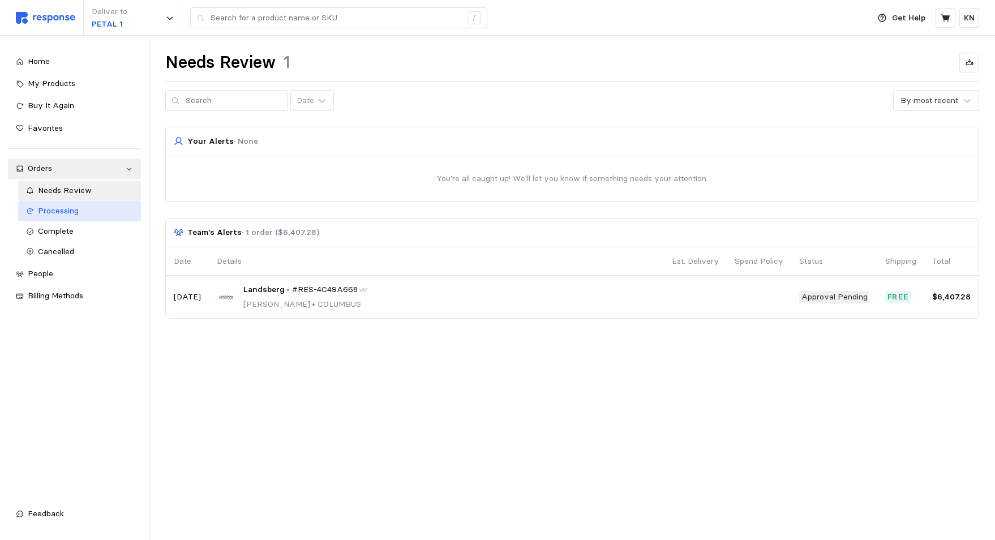
click at [53, 209] on span "Processing" at bounding box center [58, 210] width 41 height 10
